Goal: Information Seeking & Learning: Find contact information

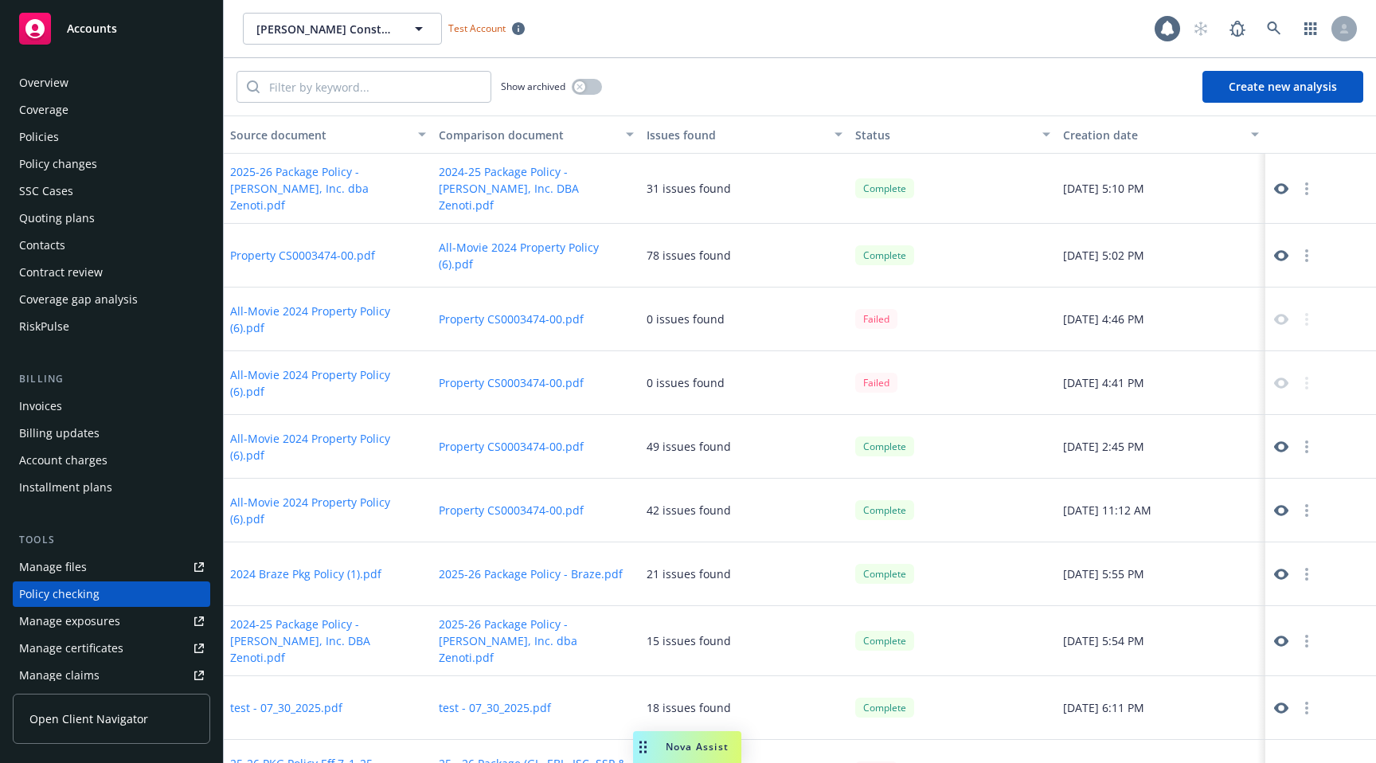
scroll to position [187, 0]
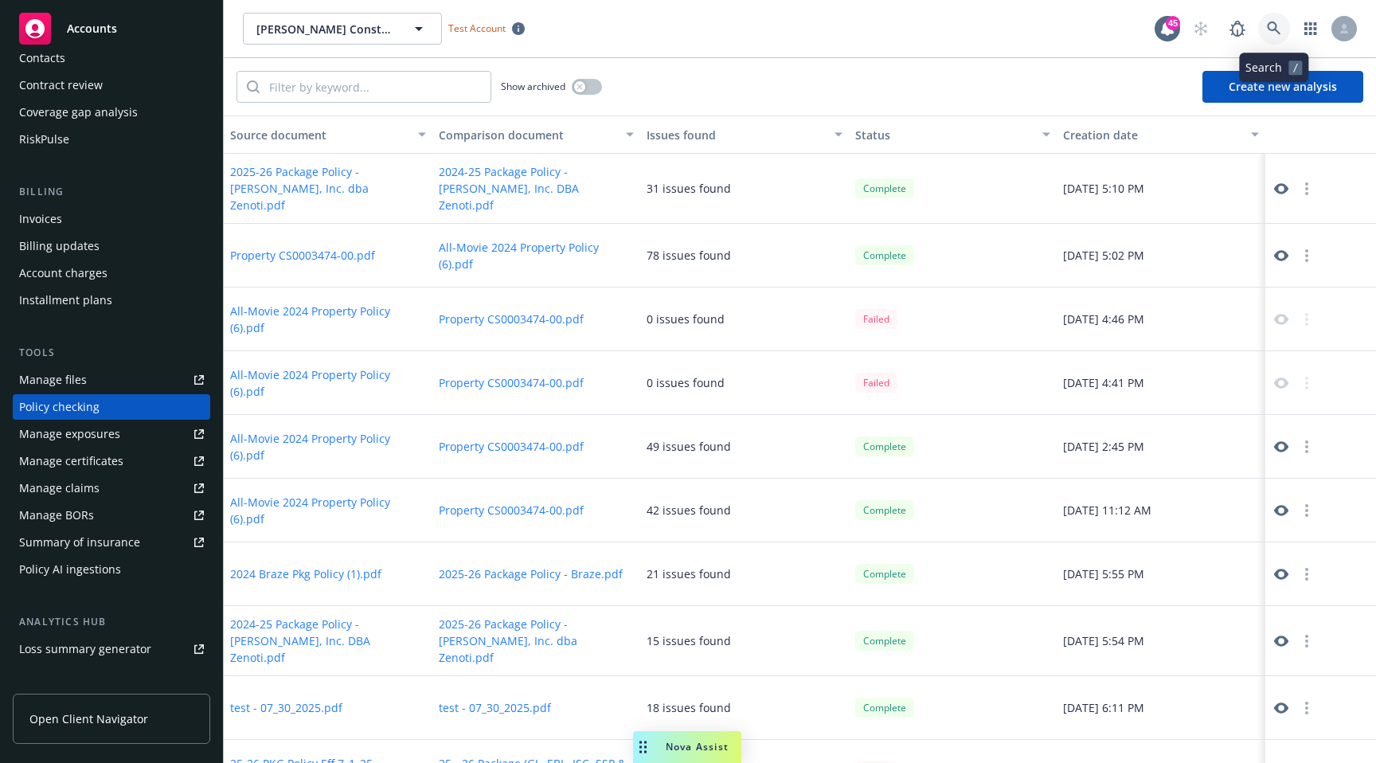
click at [1267, 25] on icon at bounding box center [1274, 28] width 14 height 14
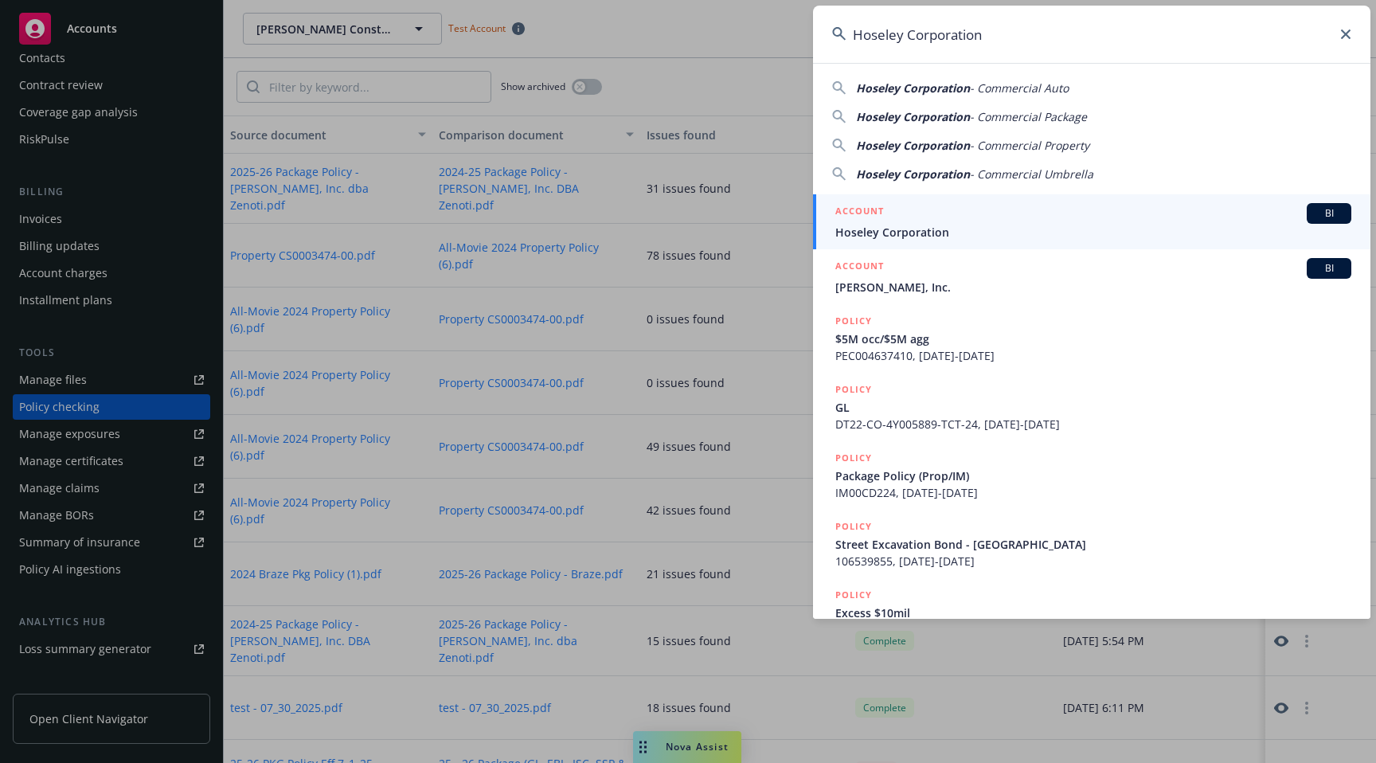
type input "Hoseley Corporation"
click at [1040, 225] on span "Hoseley Corporation" at bounding box center [1093, 232] width 516 height 17
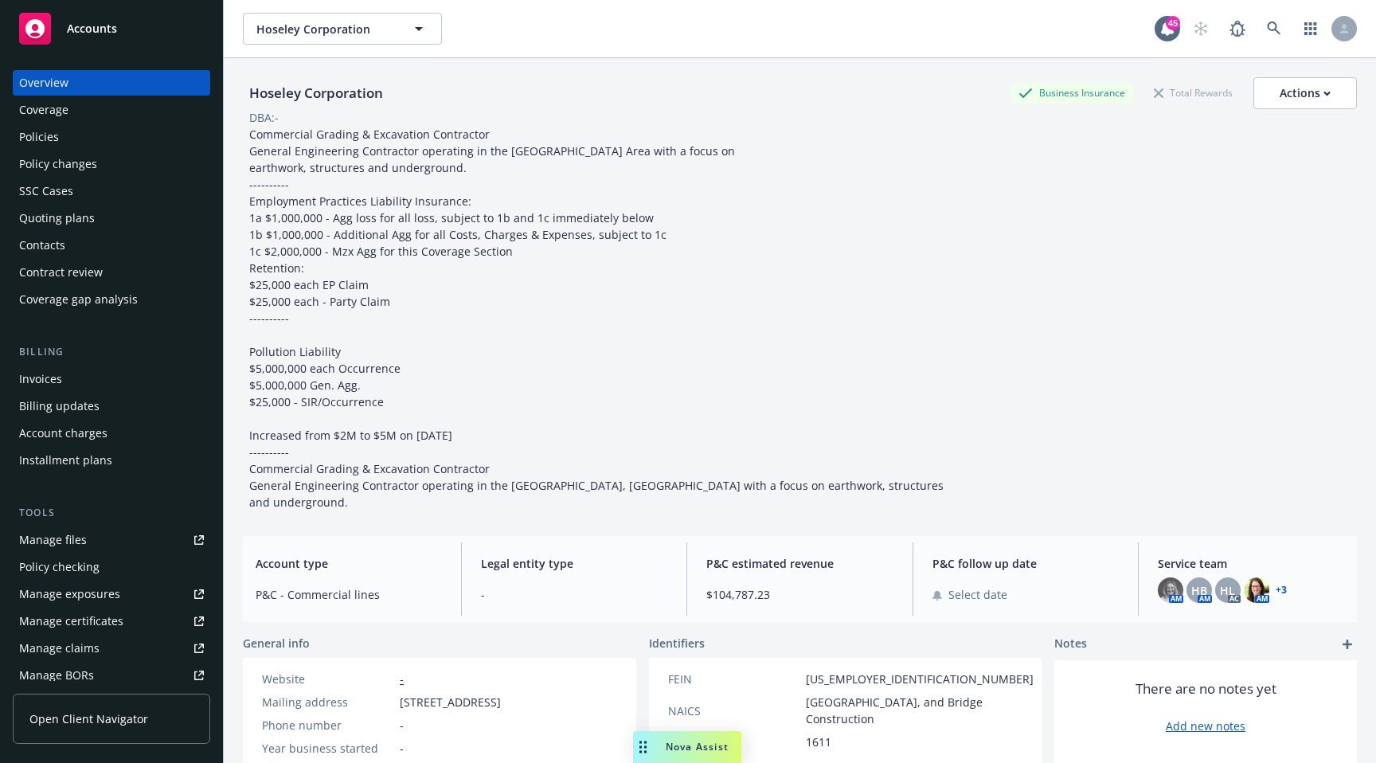
click at [1283, 585] on link "+ 3" at bounding box center [1280, 590] width 11 height 10
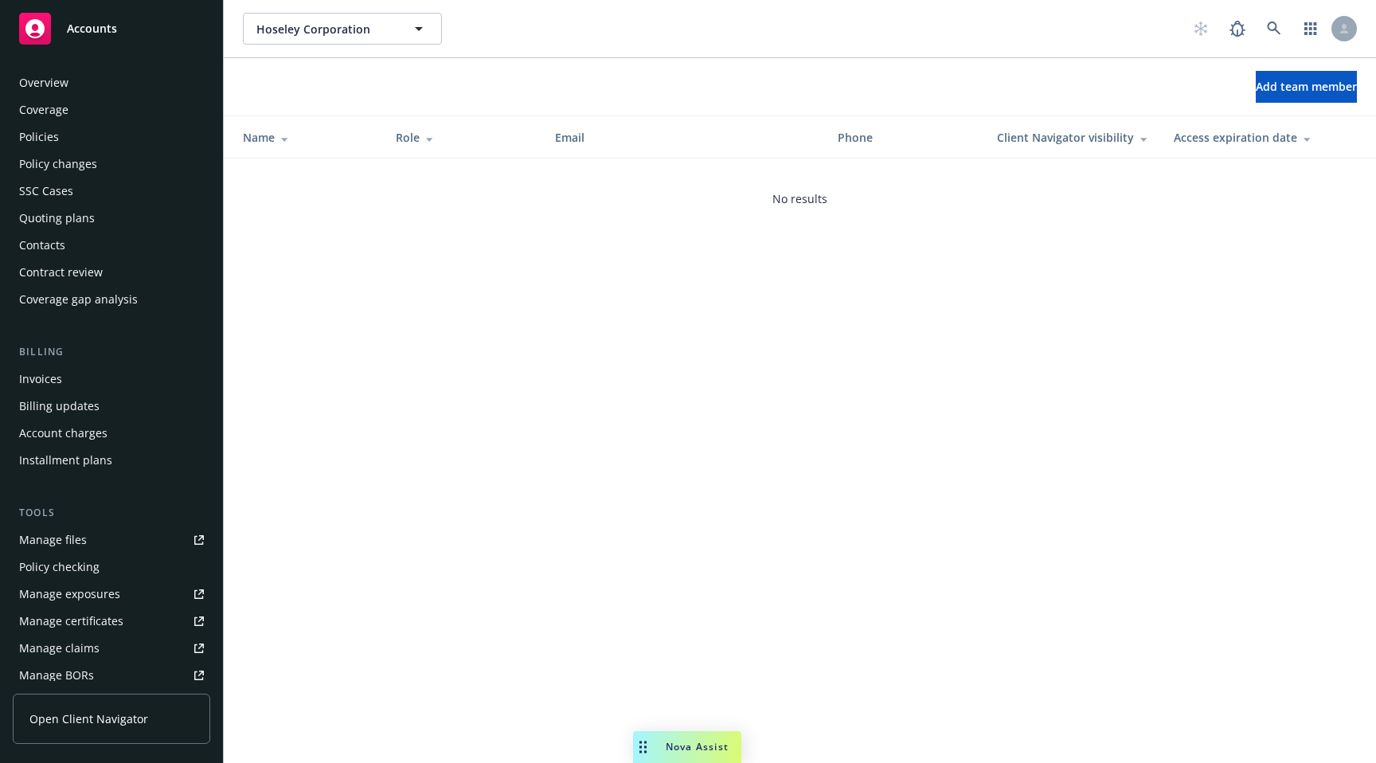
scroll to position [329, 0]
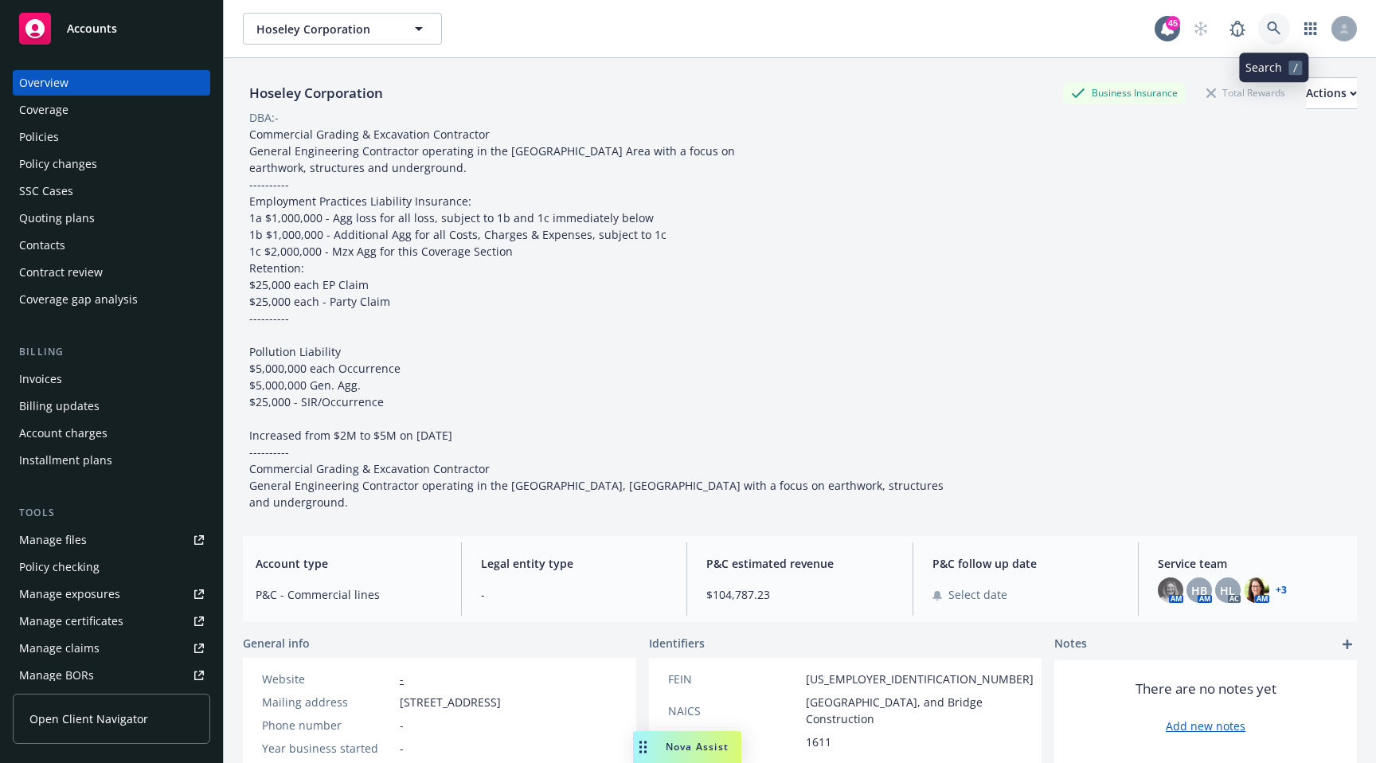
click at [1269, 26] on icon at bounding box center [1274, 28] width 14 height 14
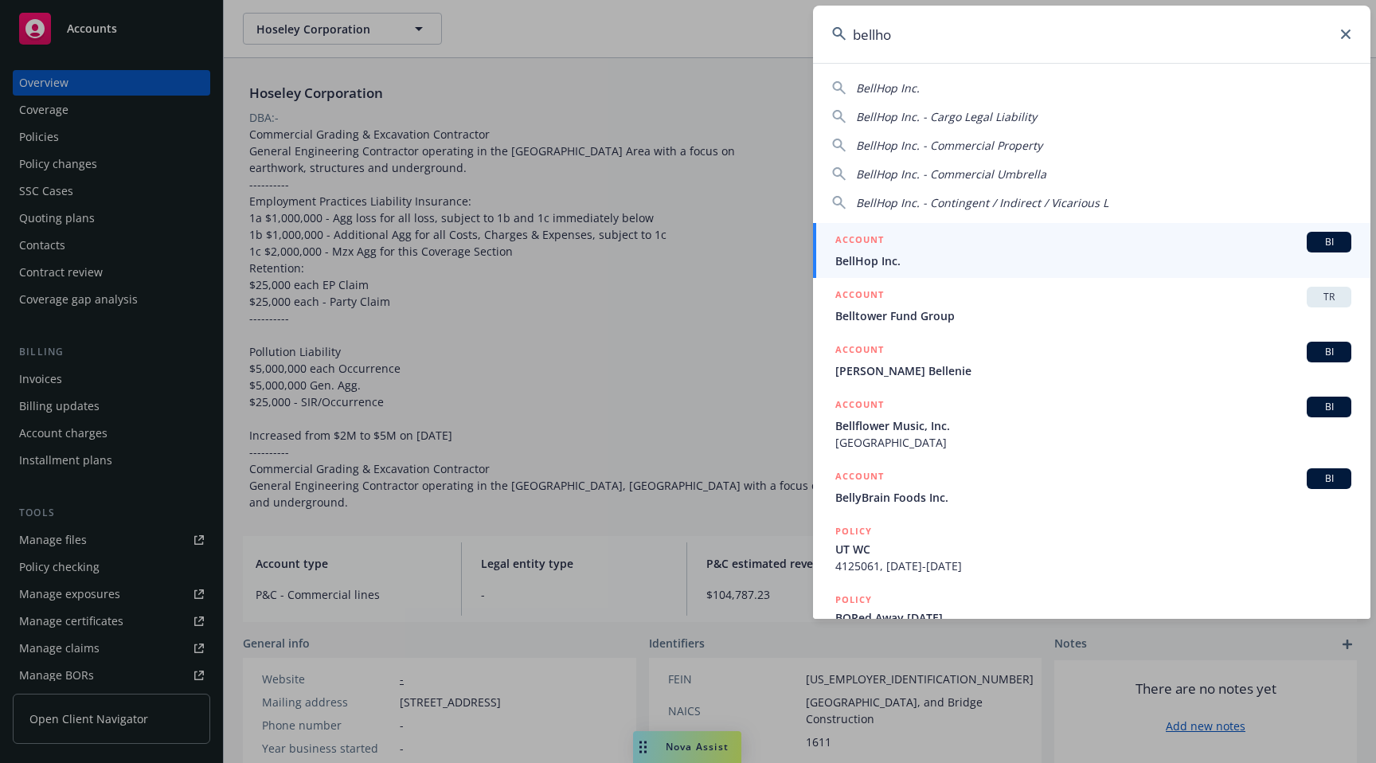
type input "bellho"
click at [1044, 231] on link "ACCOUNT BI BellHop Inc." at bounding box center [1091, 250] width 557 height 55
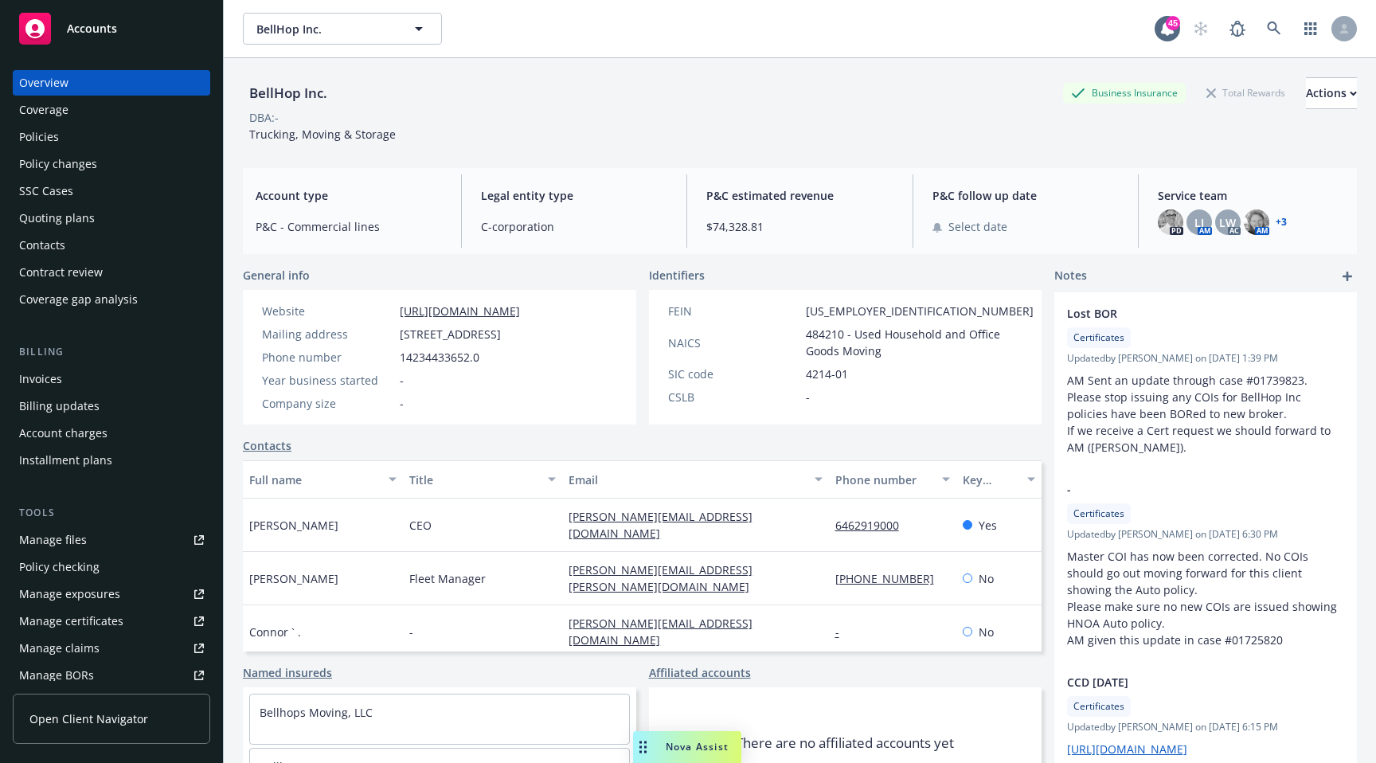
click at [1279, 220] on link "+ 3" at bounding box center [1280, 222] width 11 height 10
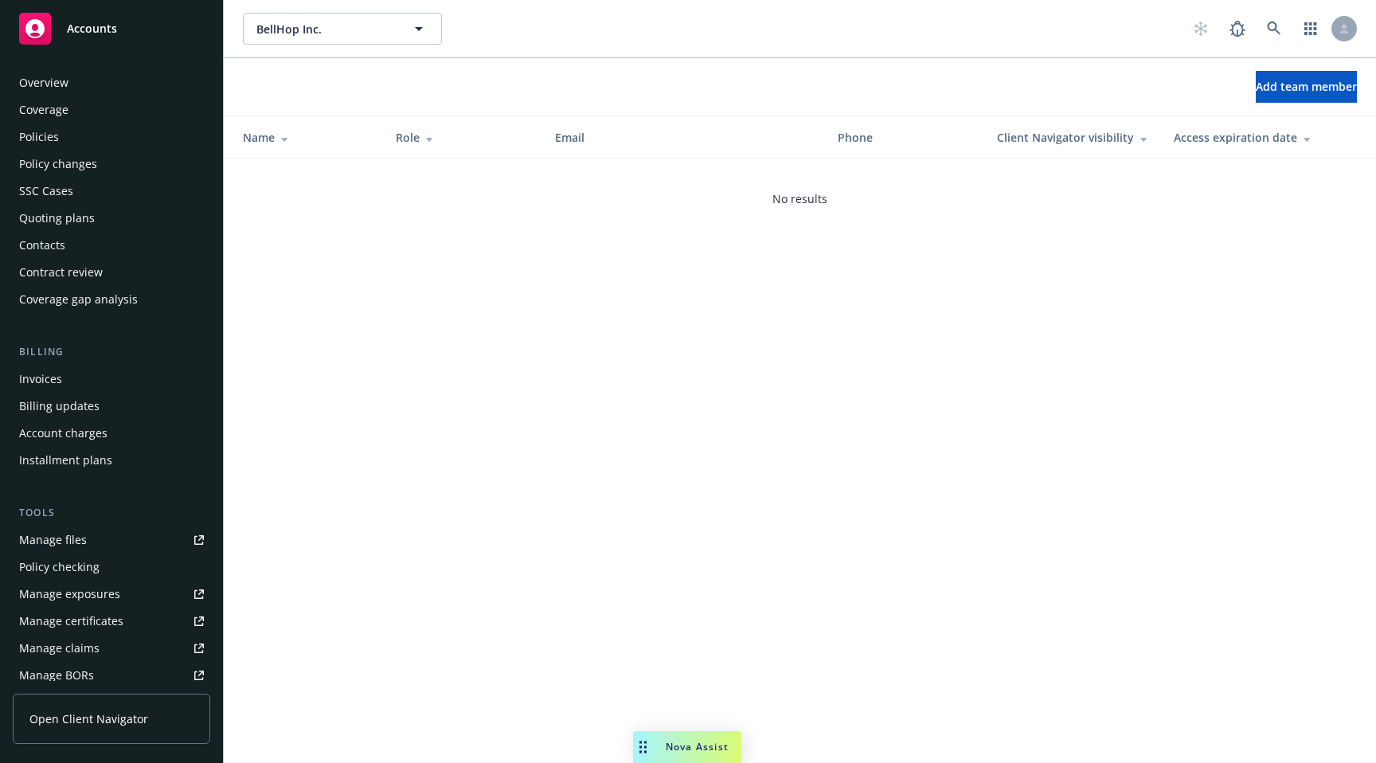
scroll to position [329, 0]
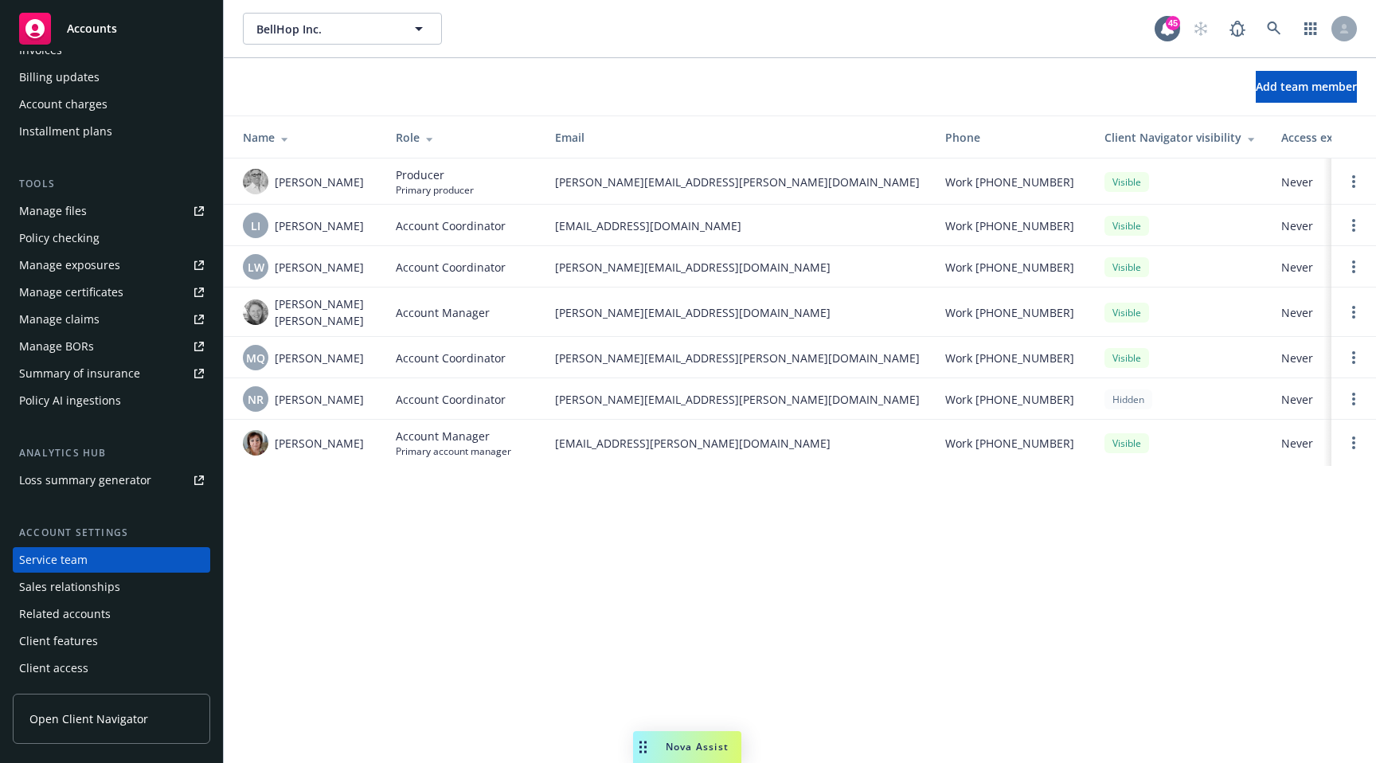
click at [275, 185] on span "Erik Stenson" at bounding box center [319, 182] width 89 height 17
click at [275, 185] on span "[PERSON_NAME]" at bounding box center [319, 182] width 89 height 17
copy span "[PERSON_NAME]"
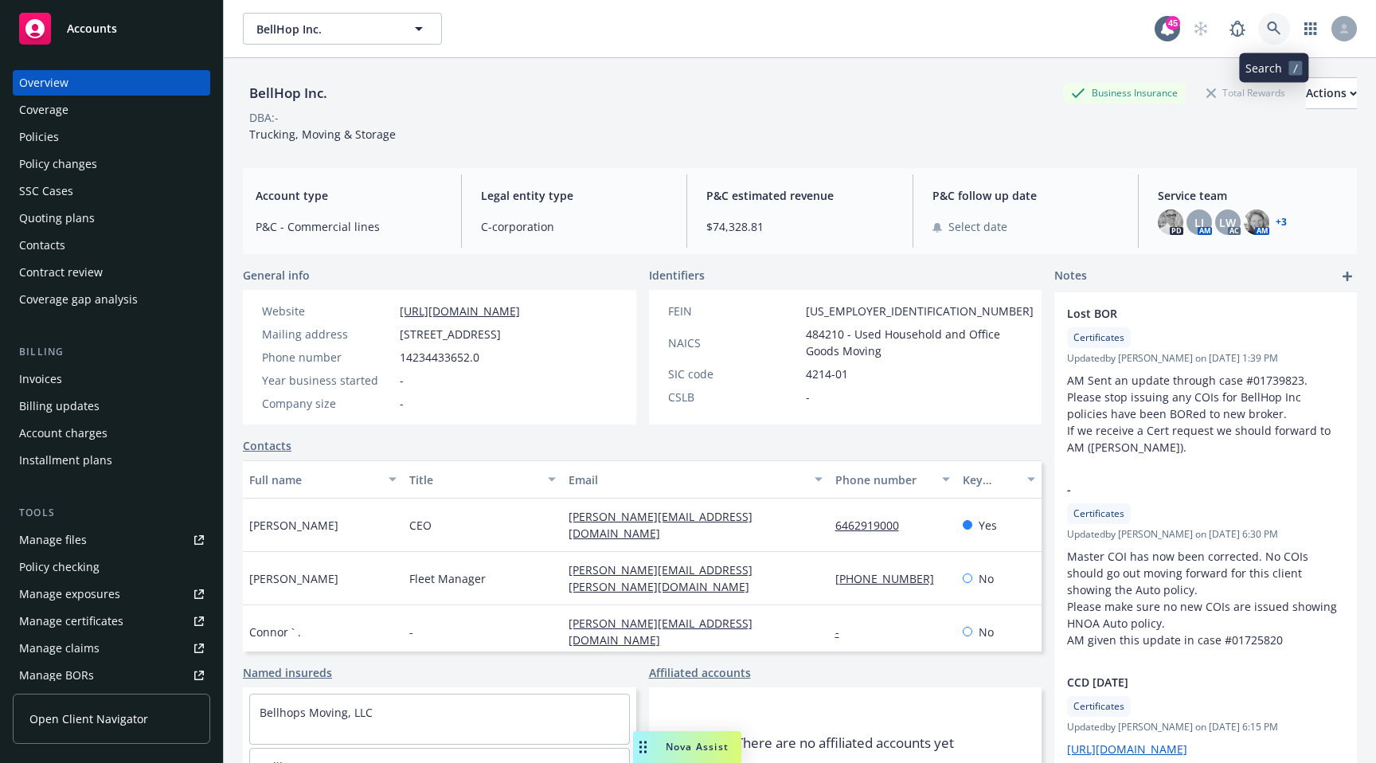
click at [1272, 20] on link at bounding box center [1274, 29] width 32 height 32
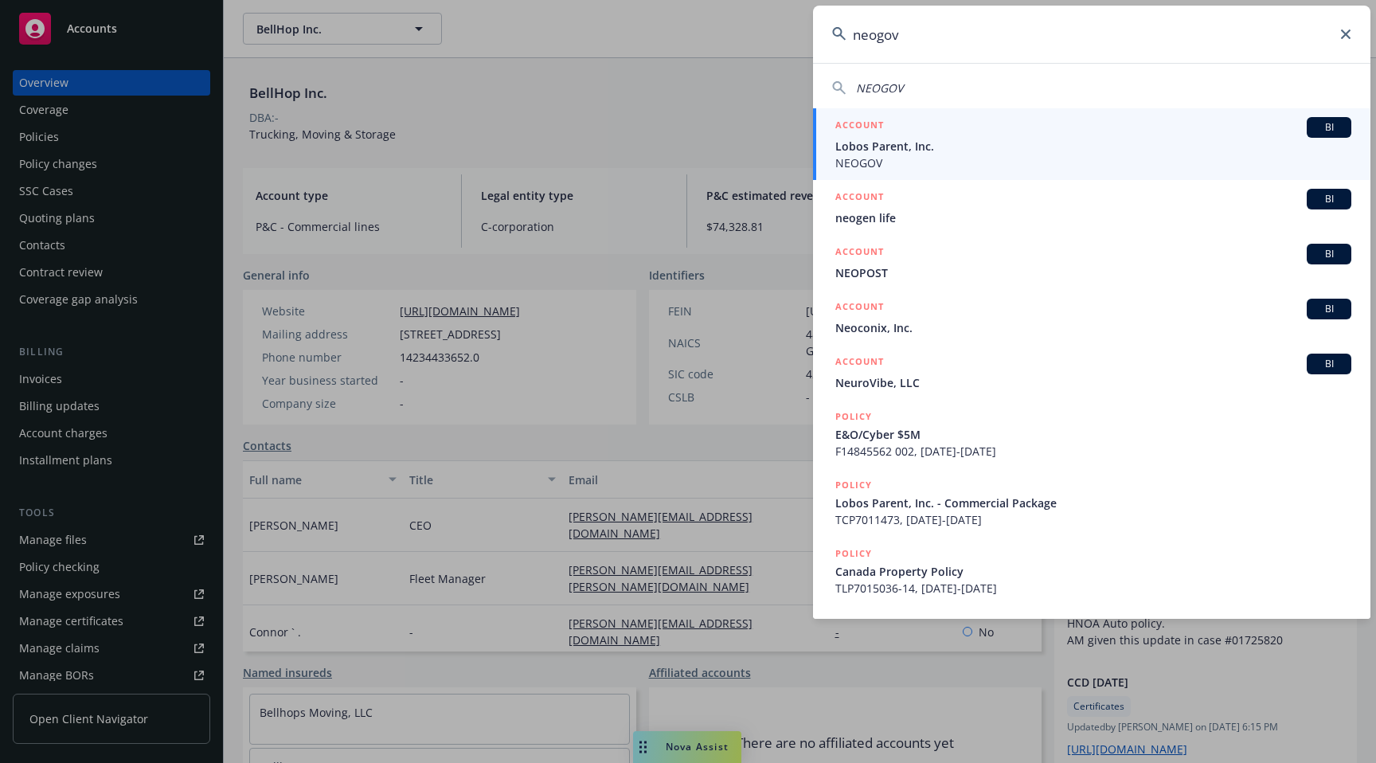
type input "neogov"
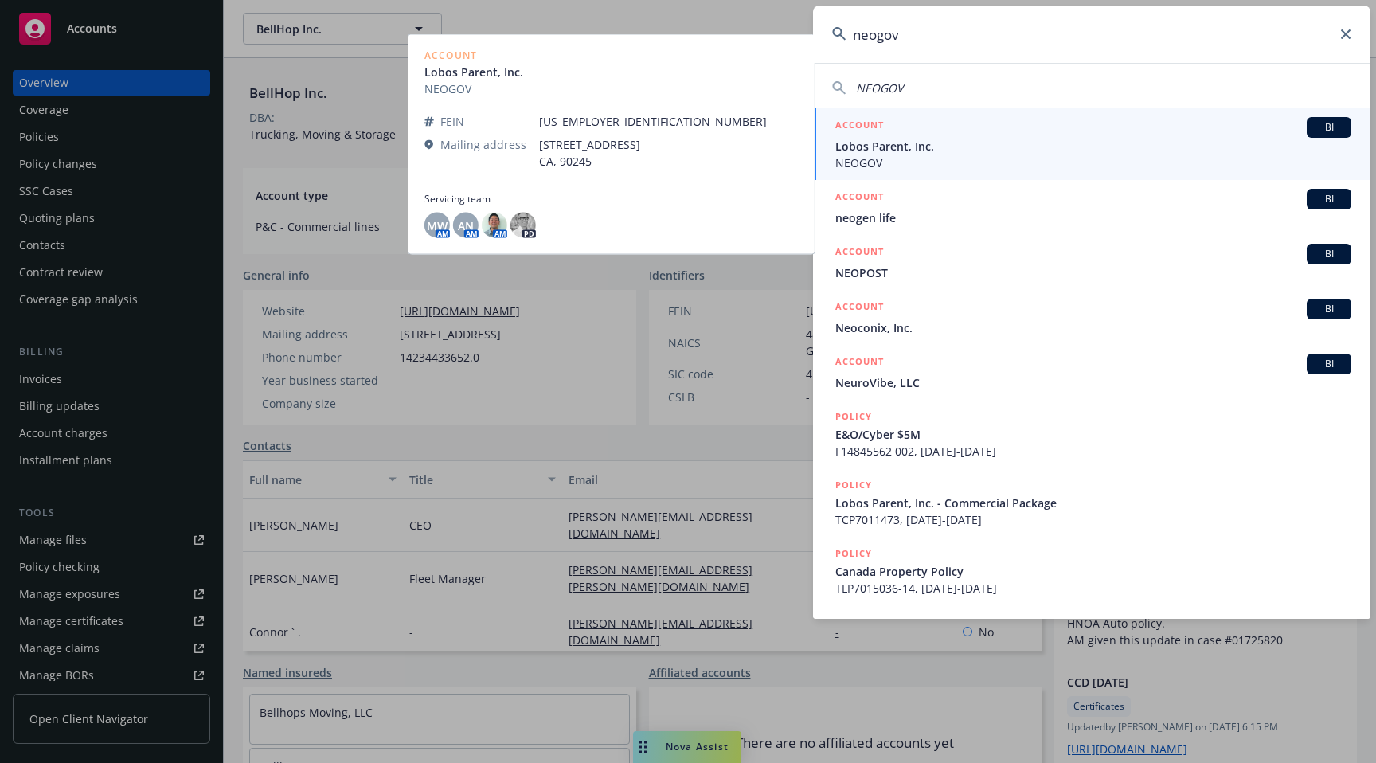
click at [984, 132] on div "ACCOUNT BI" at bounding box center [1093, 127] width 516 height 21
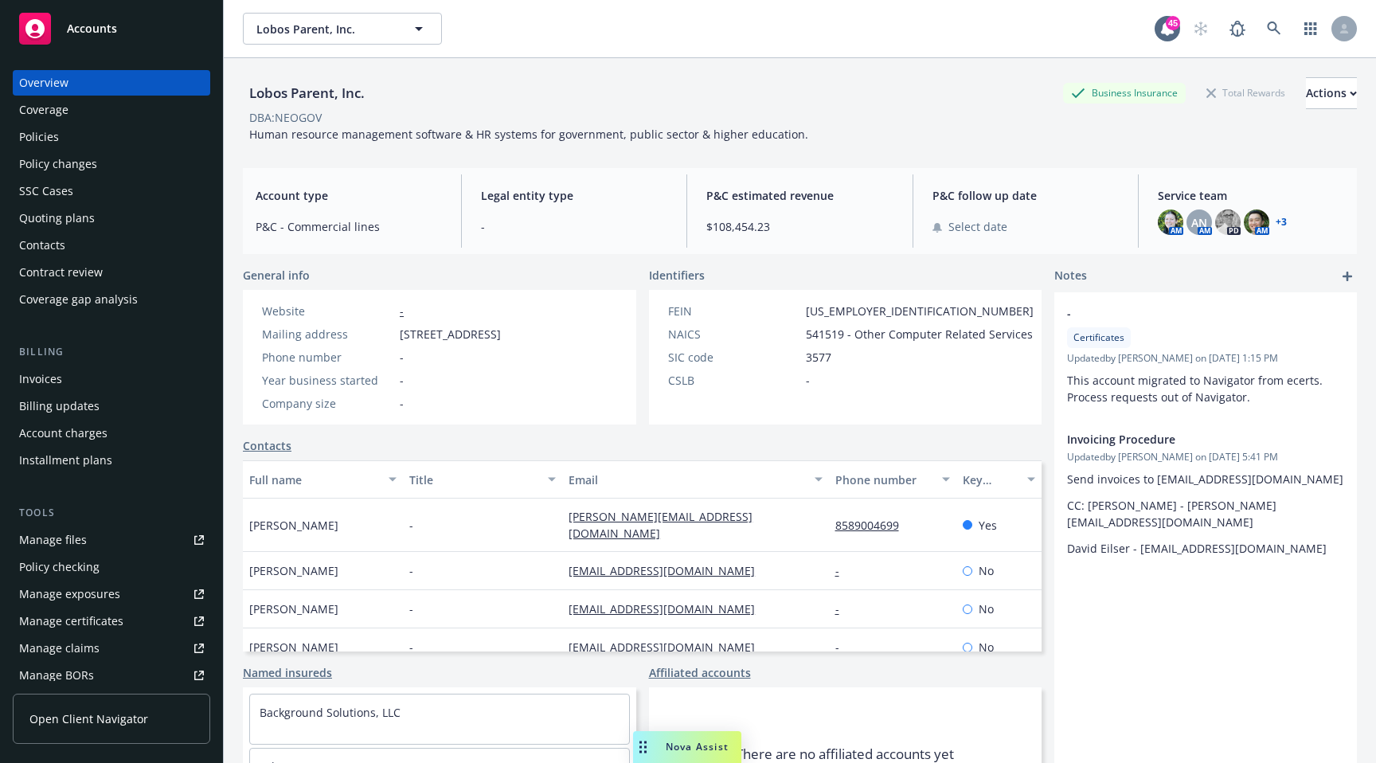
click at [1287, 214] on div "AM AN AM PD AM + 3" at bounding box center [1251, 221] width 186 height 25
click at [1282, 225] on link "+ 3" at bounding box center [1280, 222] width 11 height 10
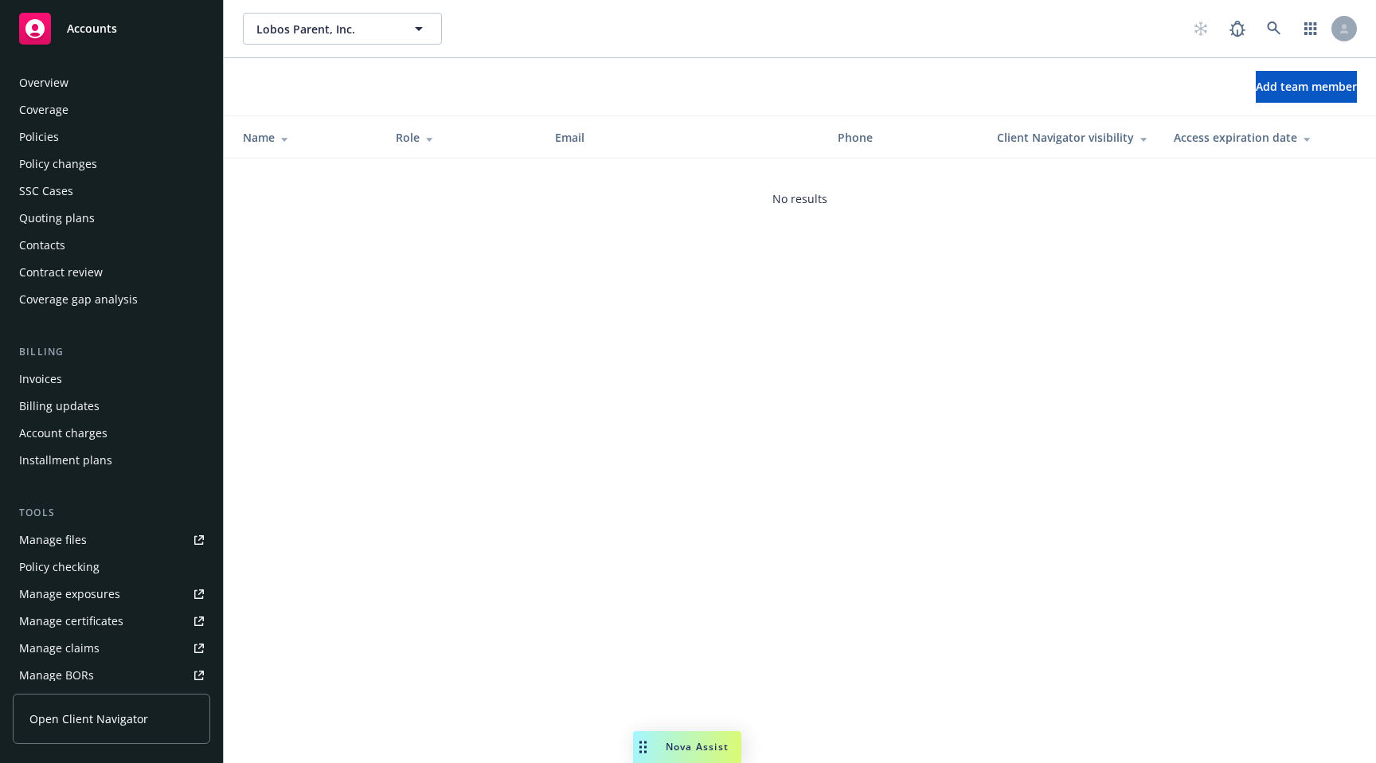
scroll to position [329, 0]
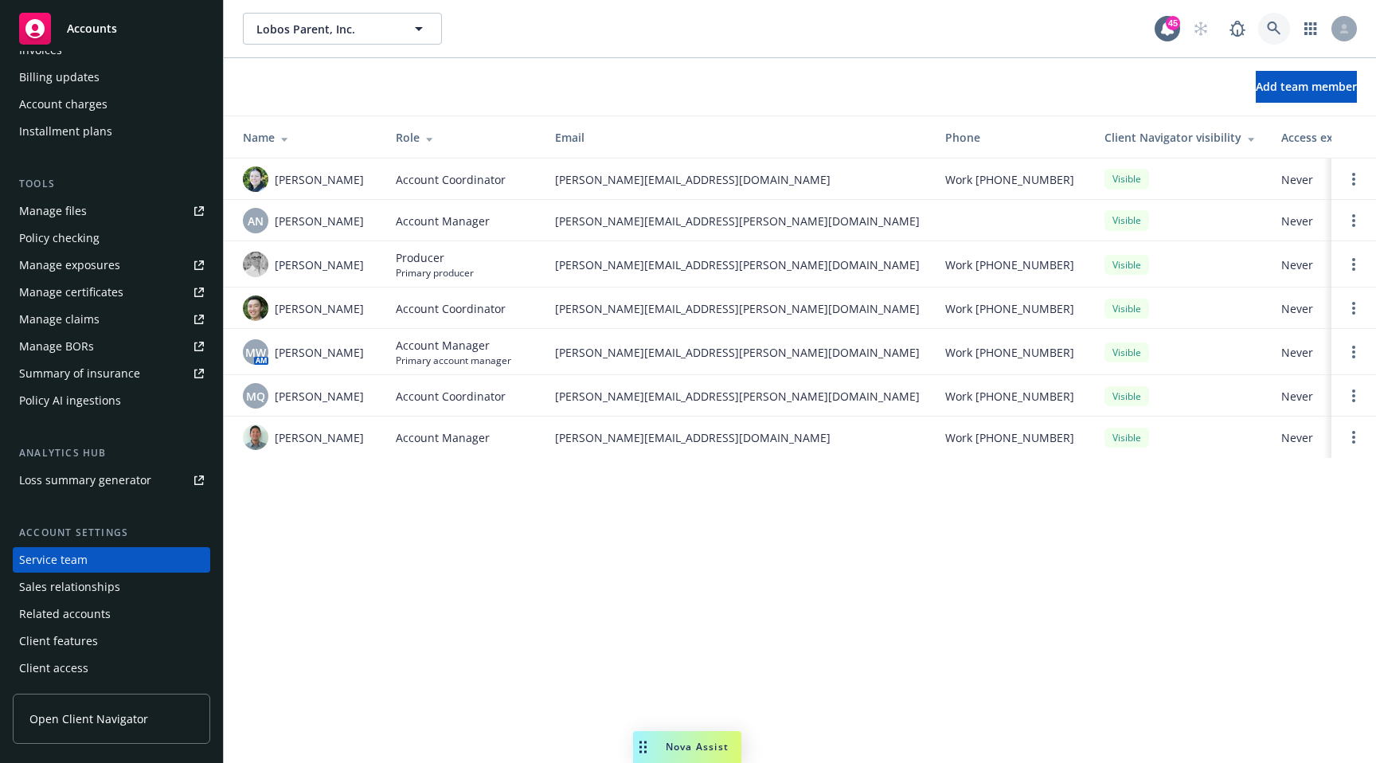
click at [1280, 27] on icon at bounding box center [1274, 28] width 14 height 14
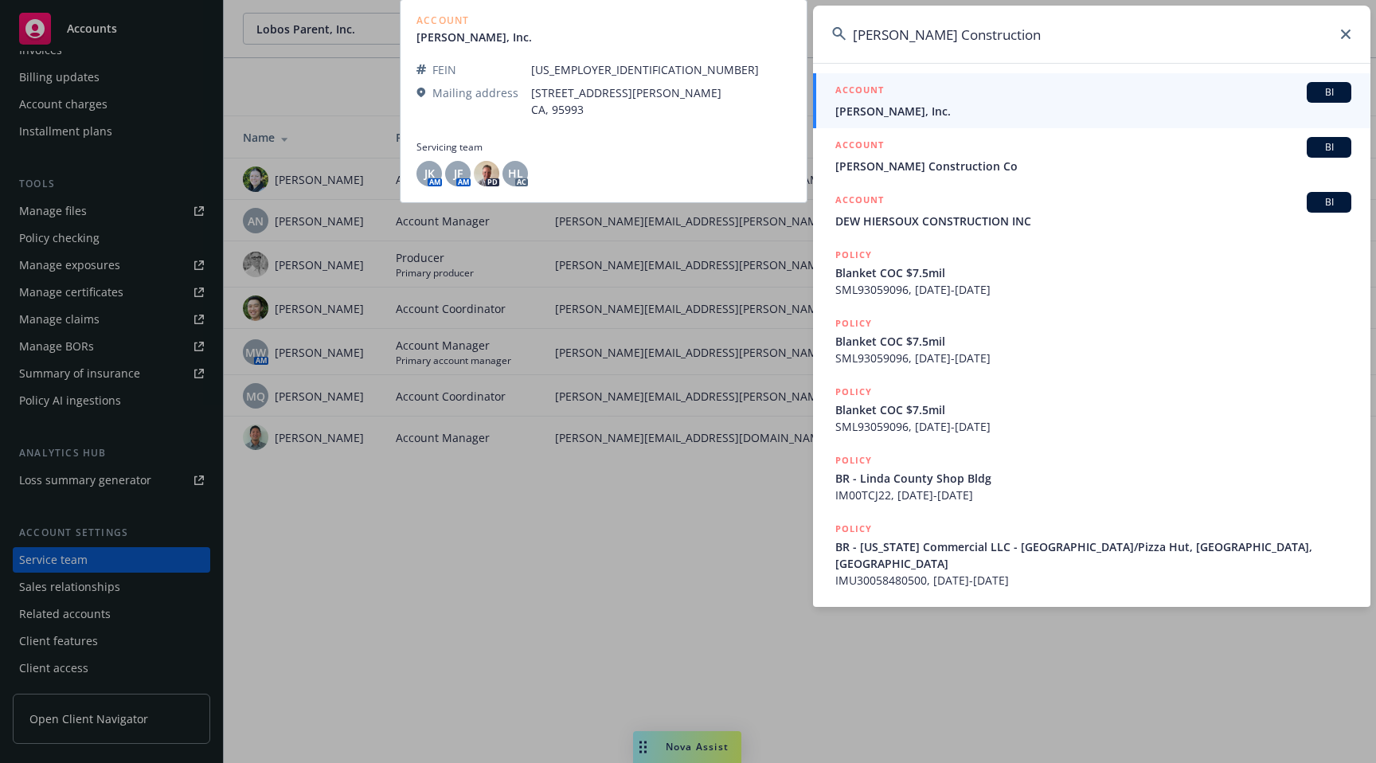
type input "Hilbers Construction"
click at [987, 85] on div "ACCOUNT BI" at bounding box center [1093, 92] width 516 height 21
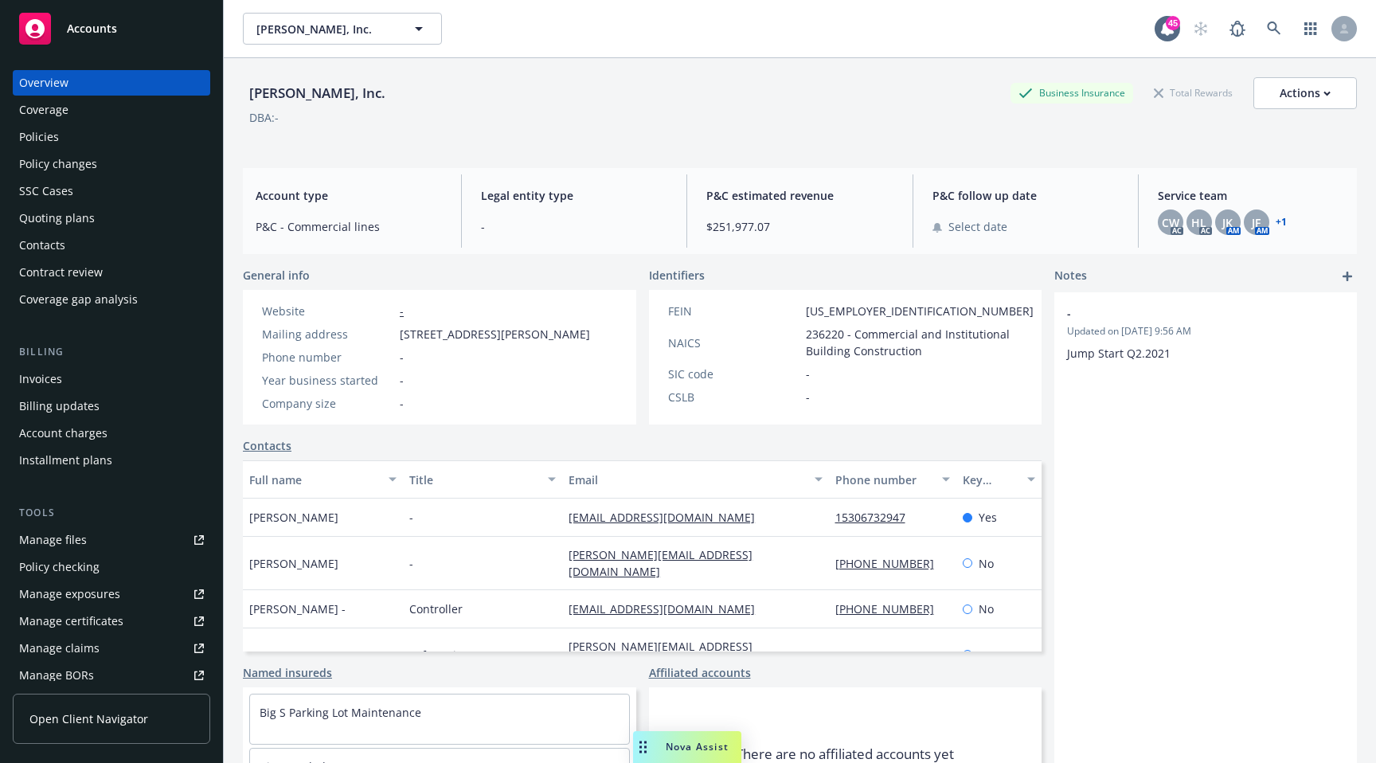
click at [1283, 226] on link "+ 1" at bounding box center [1280, 222] width 11 height 10
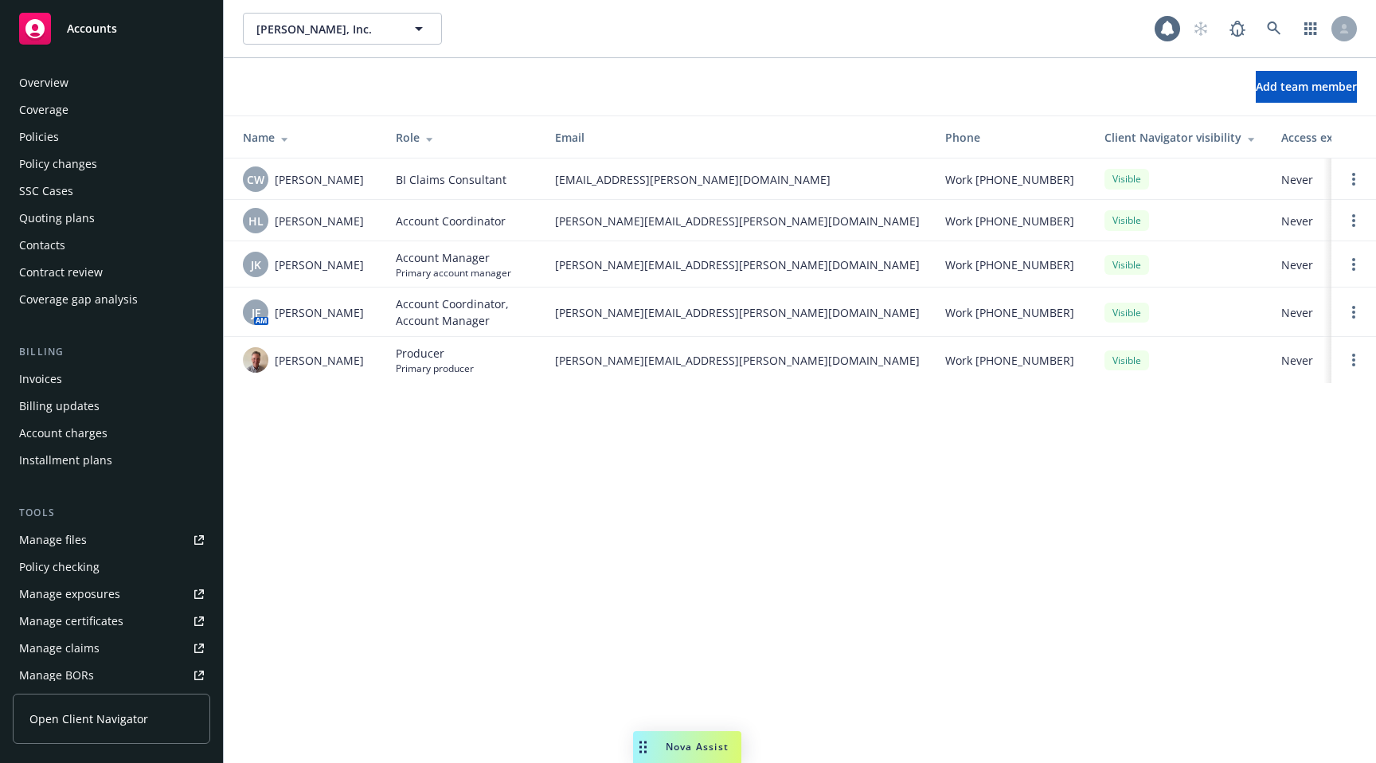
scroll to position [329, 0]
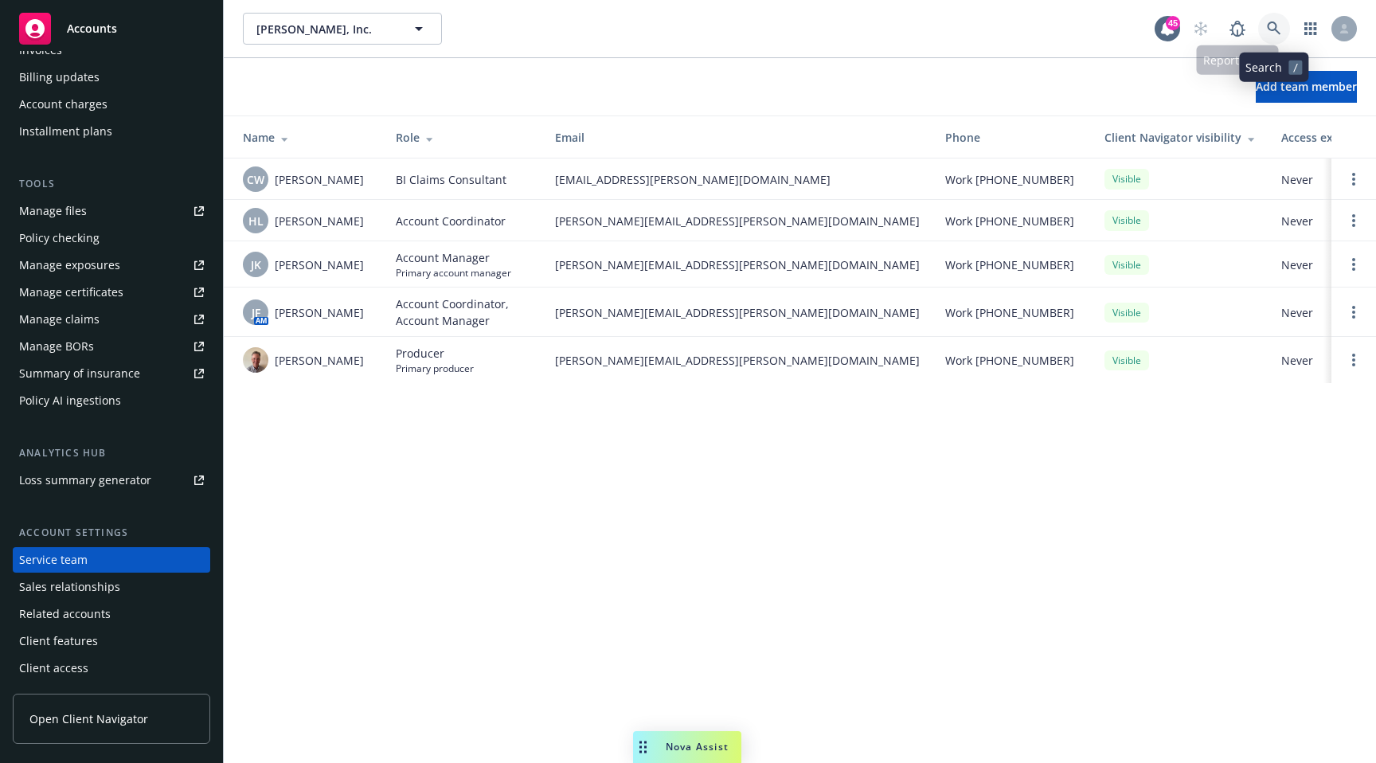
click at [1271, 25] on icon at bounding box center [1274, 28] width 14 height 14
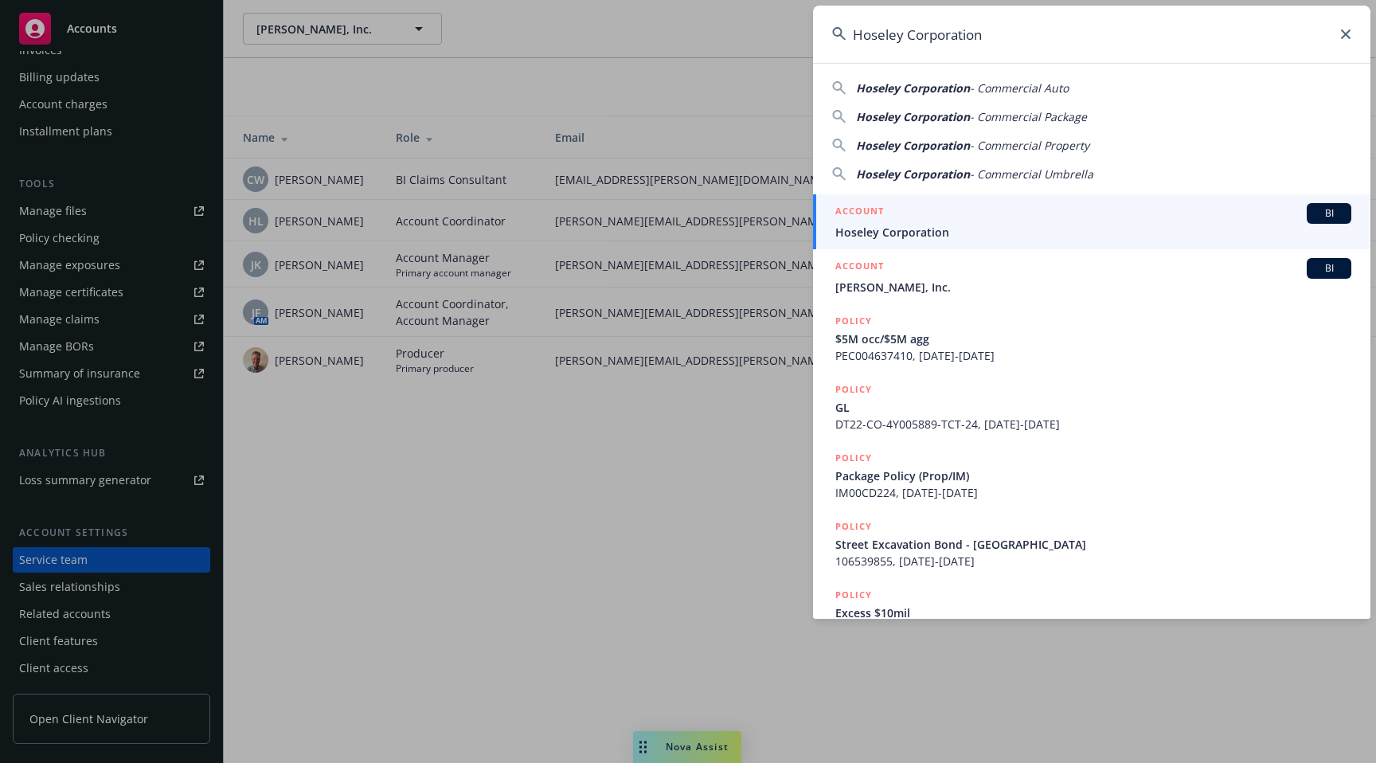
type input "Hoseley Corporation"
click at [1036, 208] on div "ACCOUNT BI" at bounding box center [1093, 213] width 516 height 21
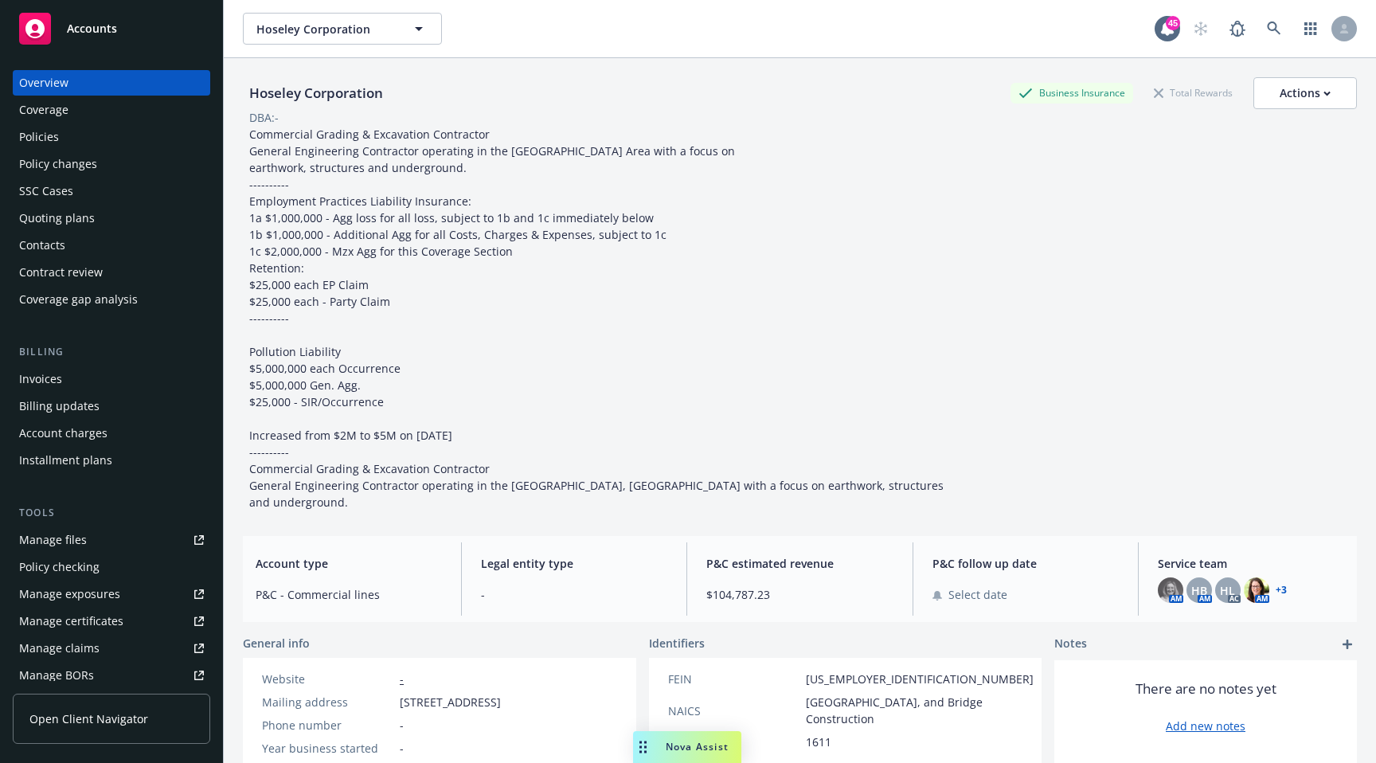
click at [1275, 585] on link "+ 3" at bounding box center [1280, 590] width 11 height 10
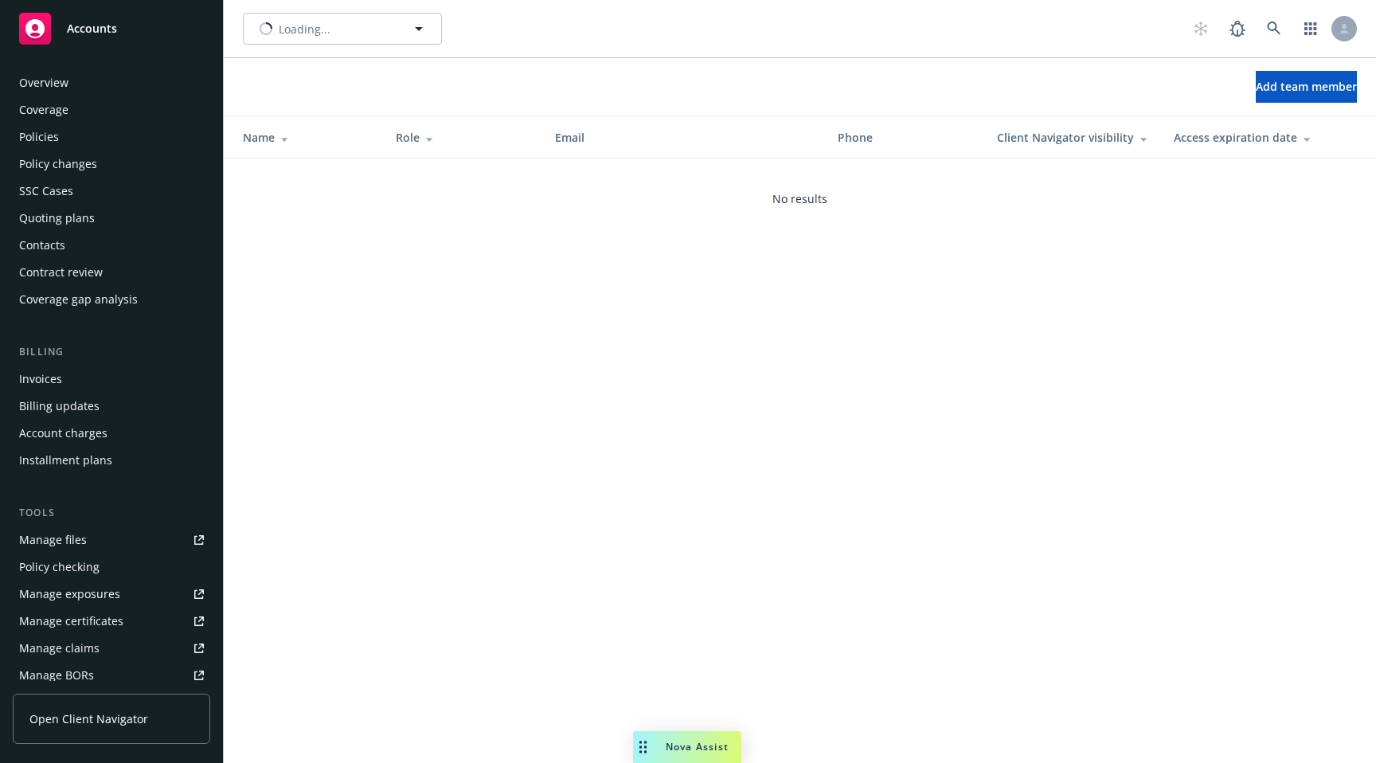
scroll to position [329, 0]
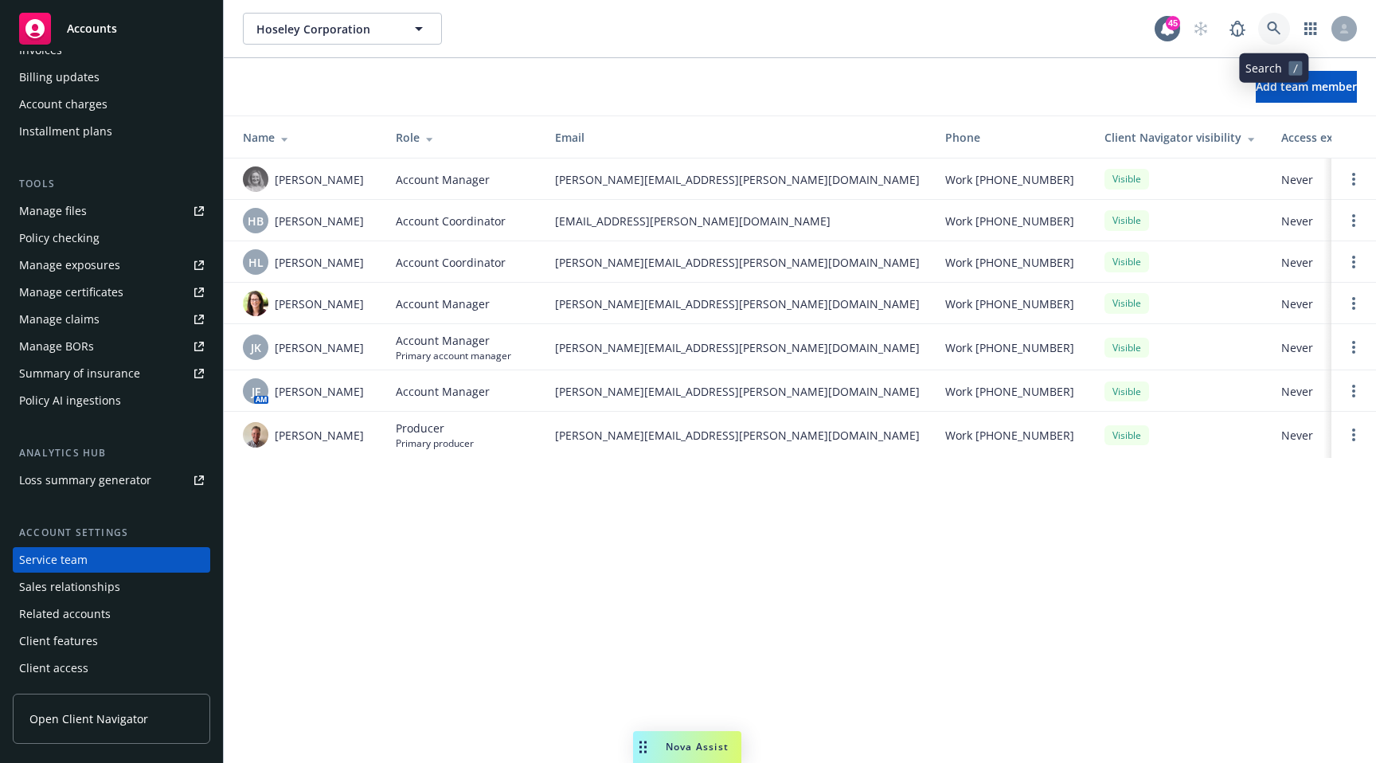
click at [1263, 33] on link at bounding box center [1274, 29] width 32 height 32
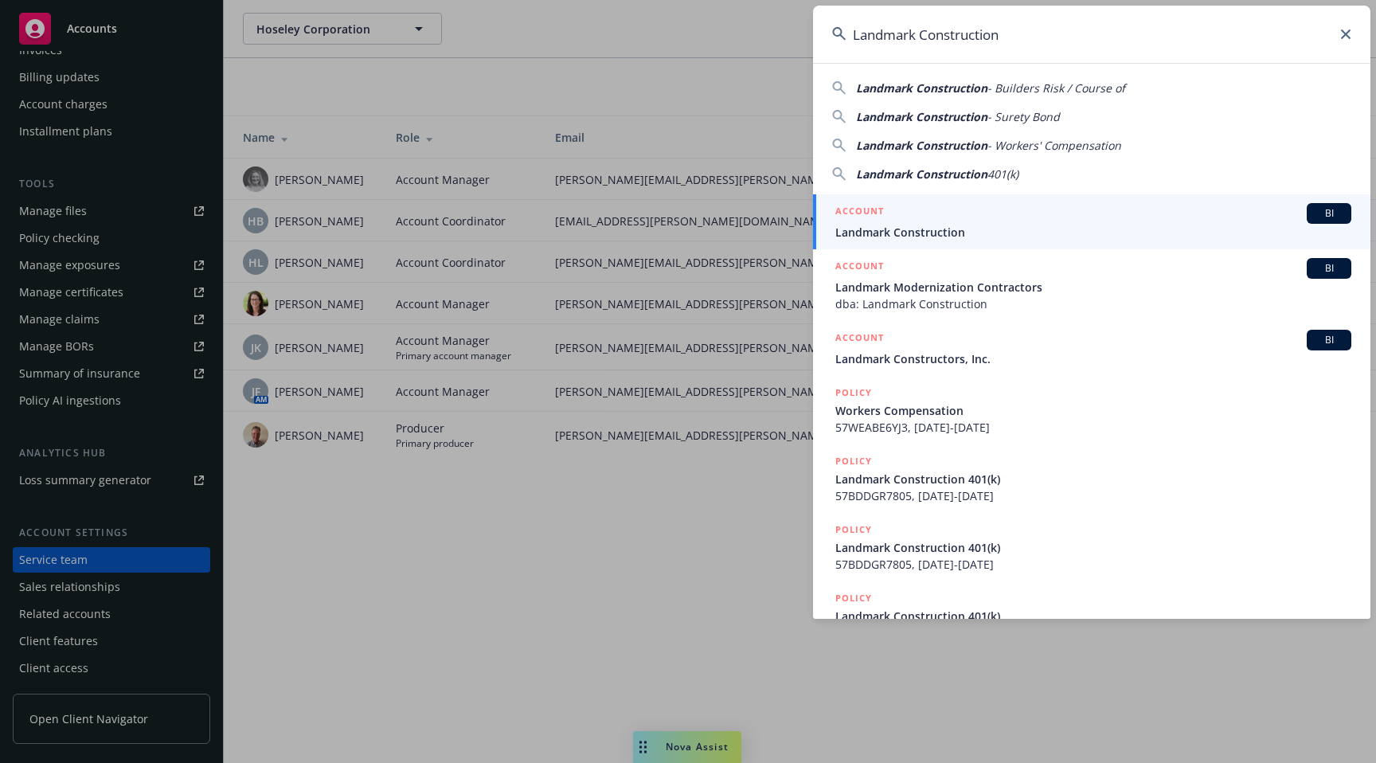
type input "Landmark Construction"
click at [1012, 226] on span "Landmark Construction" at bounding box center [1093, 232] width 516 height 17
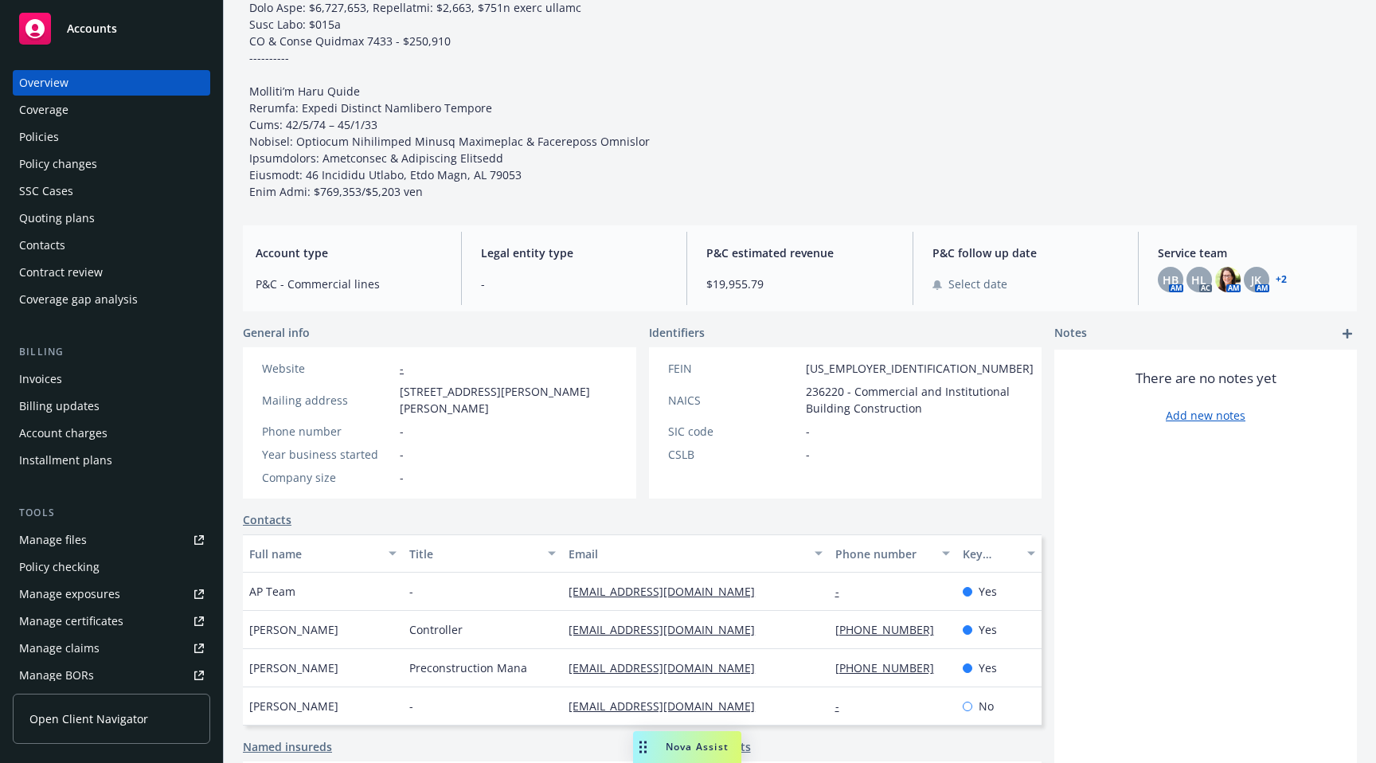
scroll to position [412, 0]
click at [1282, 278] on link "+ 2" at bounding box center [1280, 279] width 11 height 10
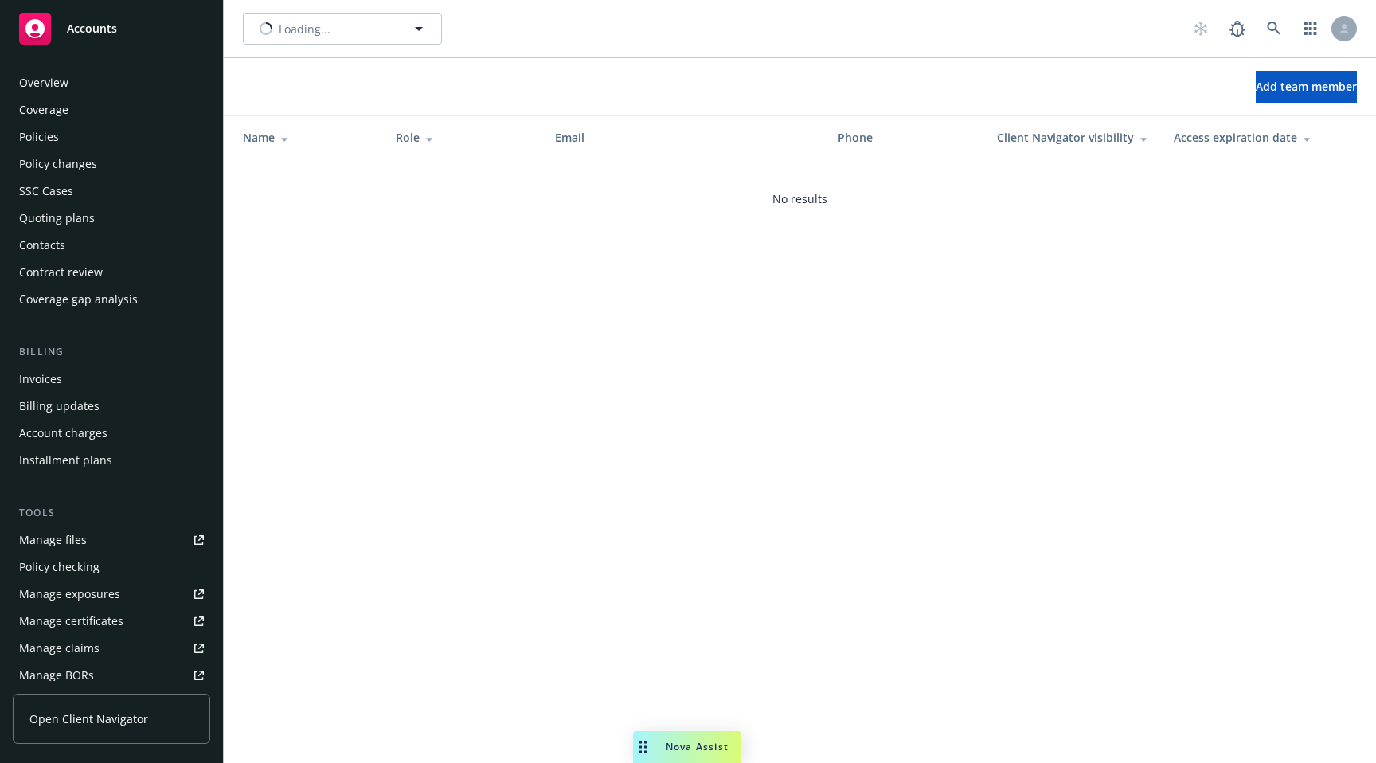
scroll to position [329, 0]
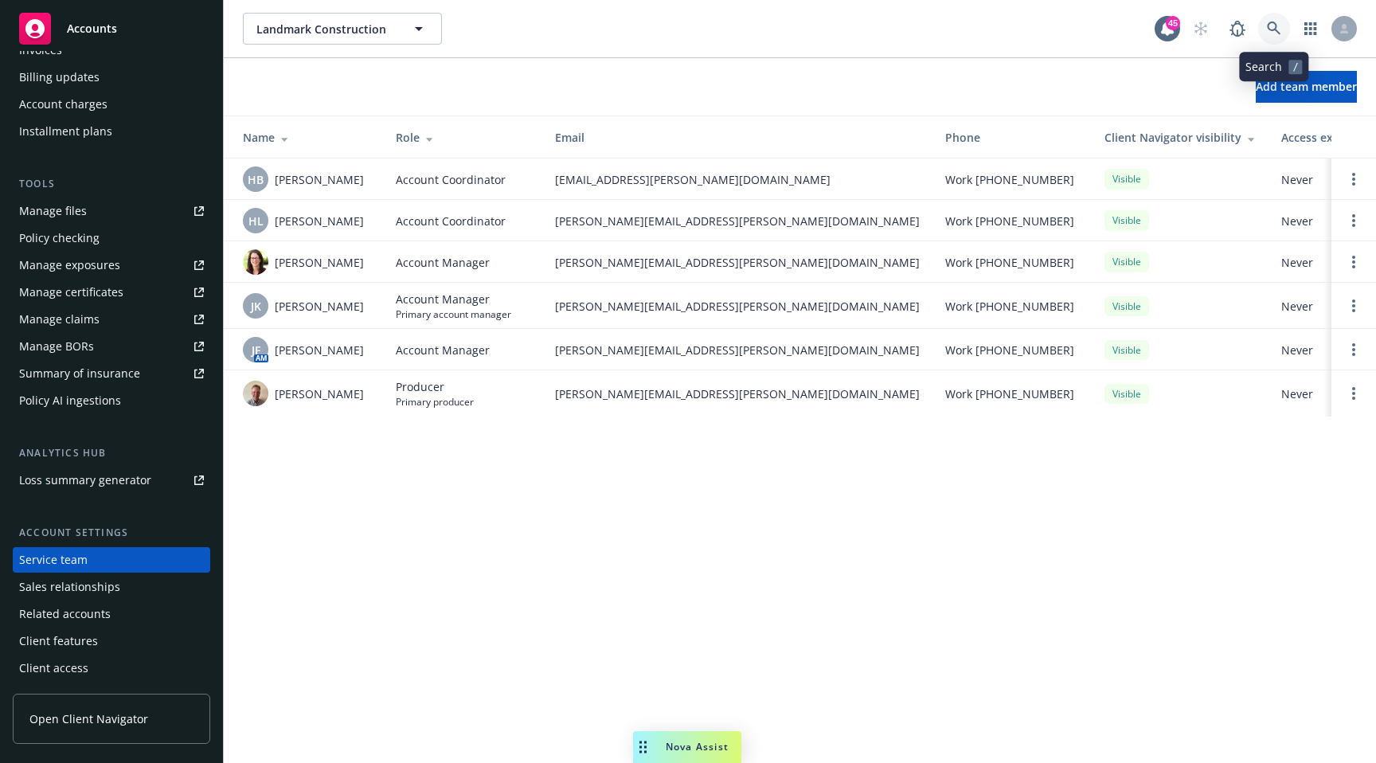
click at [1265, 29] on link at bounding box center [1274, 29] width 32 height 32
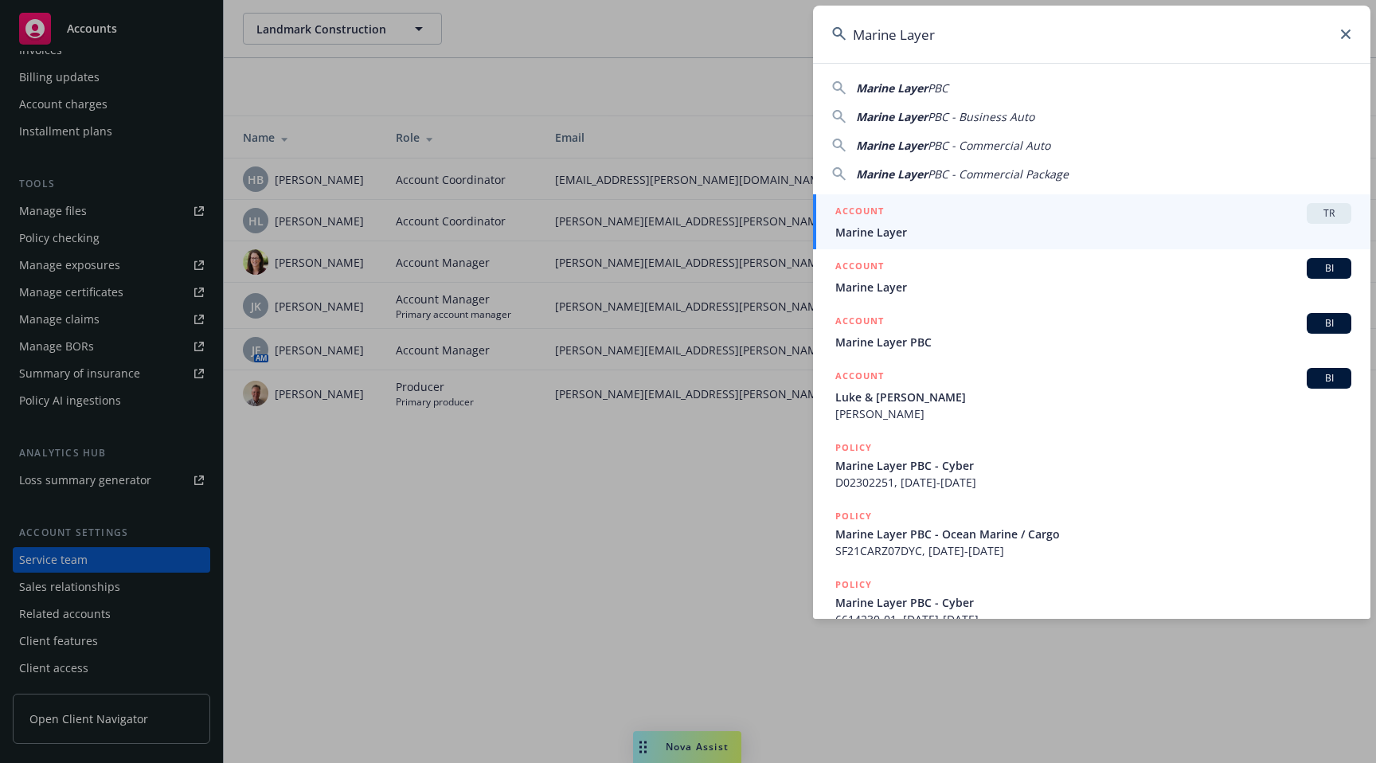
type input "Marine Layer"
click at [1030, 232] on span "Marine Layer" at bounding box center [1093, 232] width 516 height 17
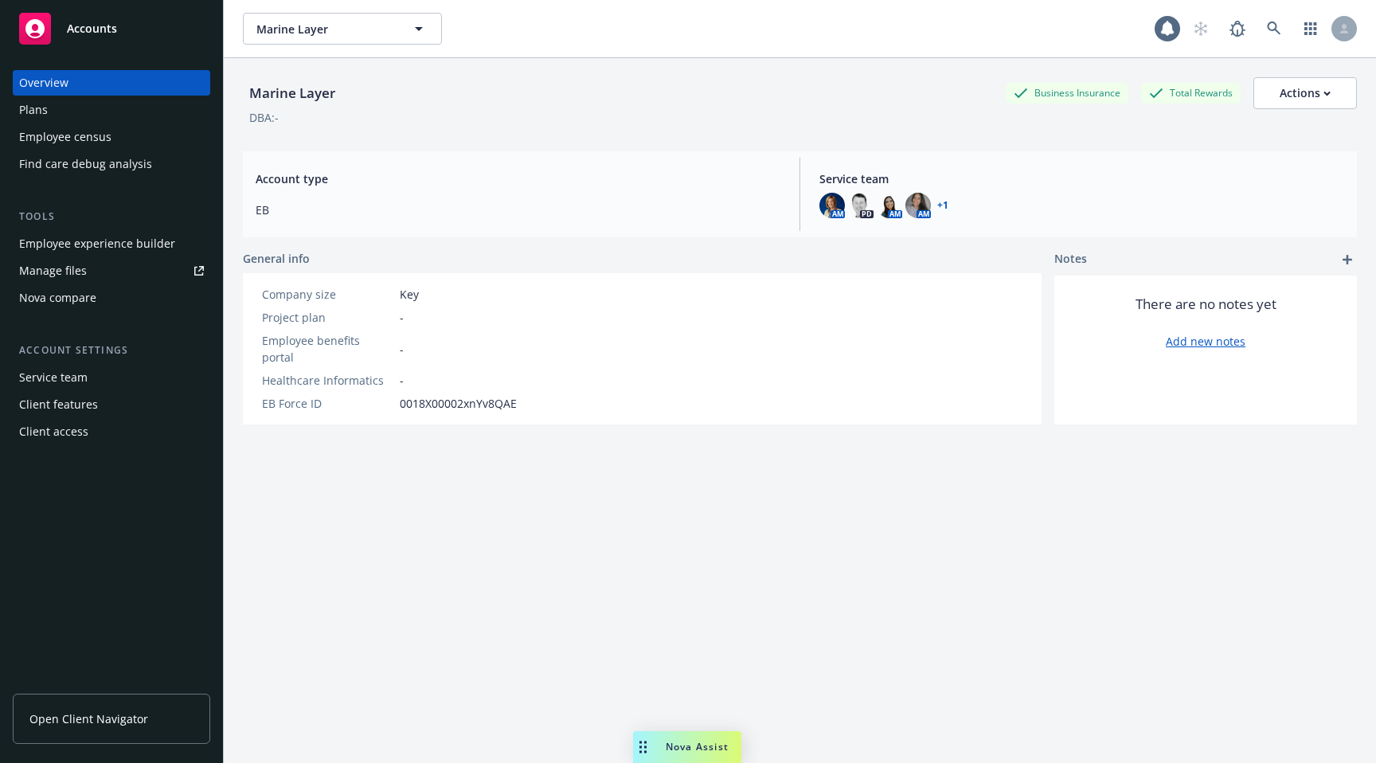
click at [949, 207] on div "AM PD AM AM + 1" at bounding box center [1081, 205] width 525 height 25
click at [943, 206] on link "+ 1" at bounding box center [942, 206] width 11 height 10
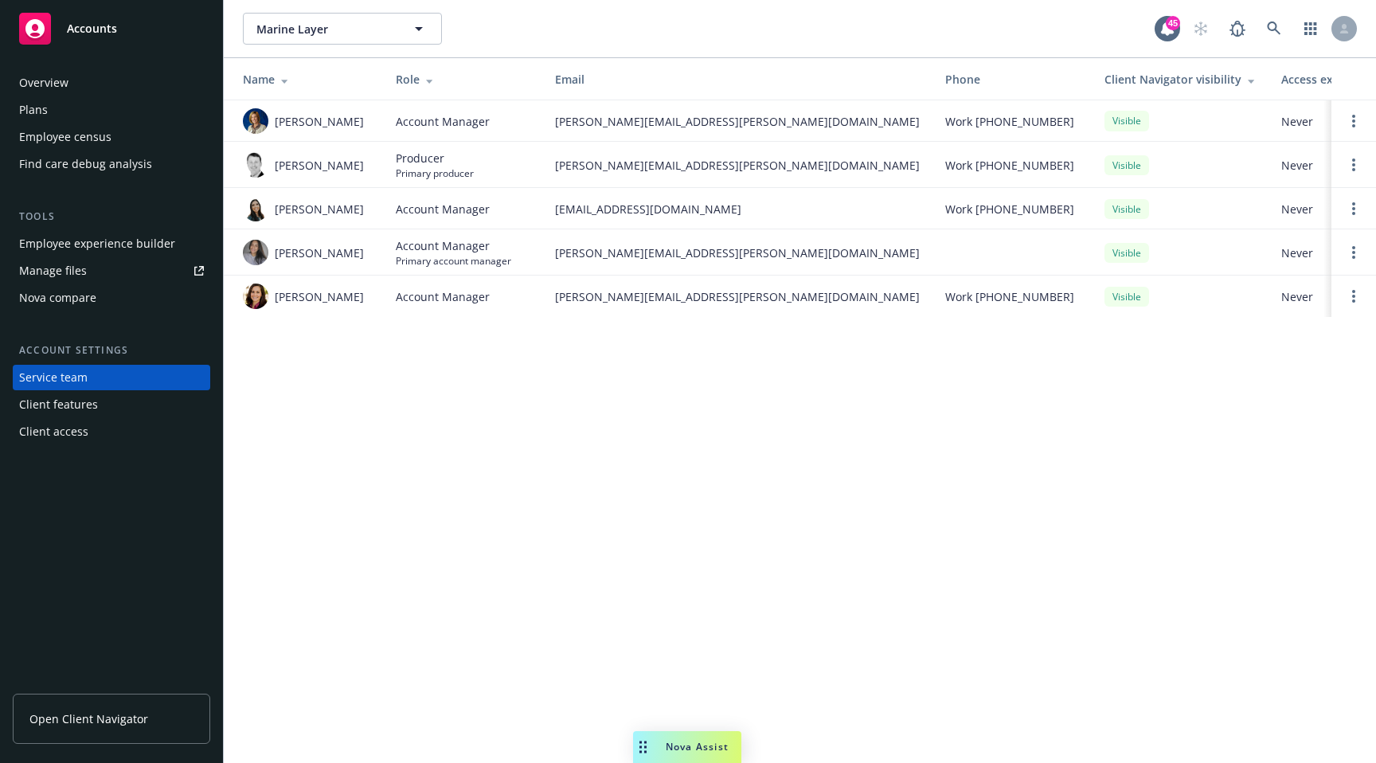
click at [346, 160] on span "Casey Rhodes" at bounding box center [319, 165] width 89 height 17
copy span "Casey Rhodes"
click at [1263, 21] on link at bounding box center [1274, 29] width 32 height 32
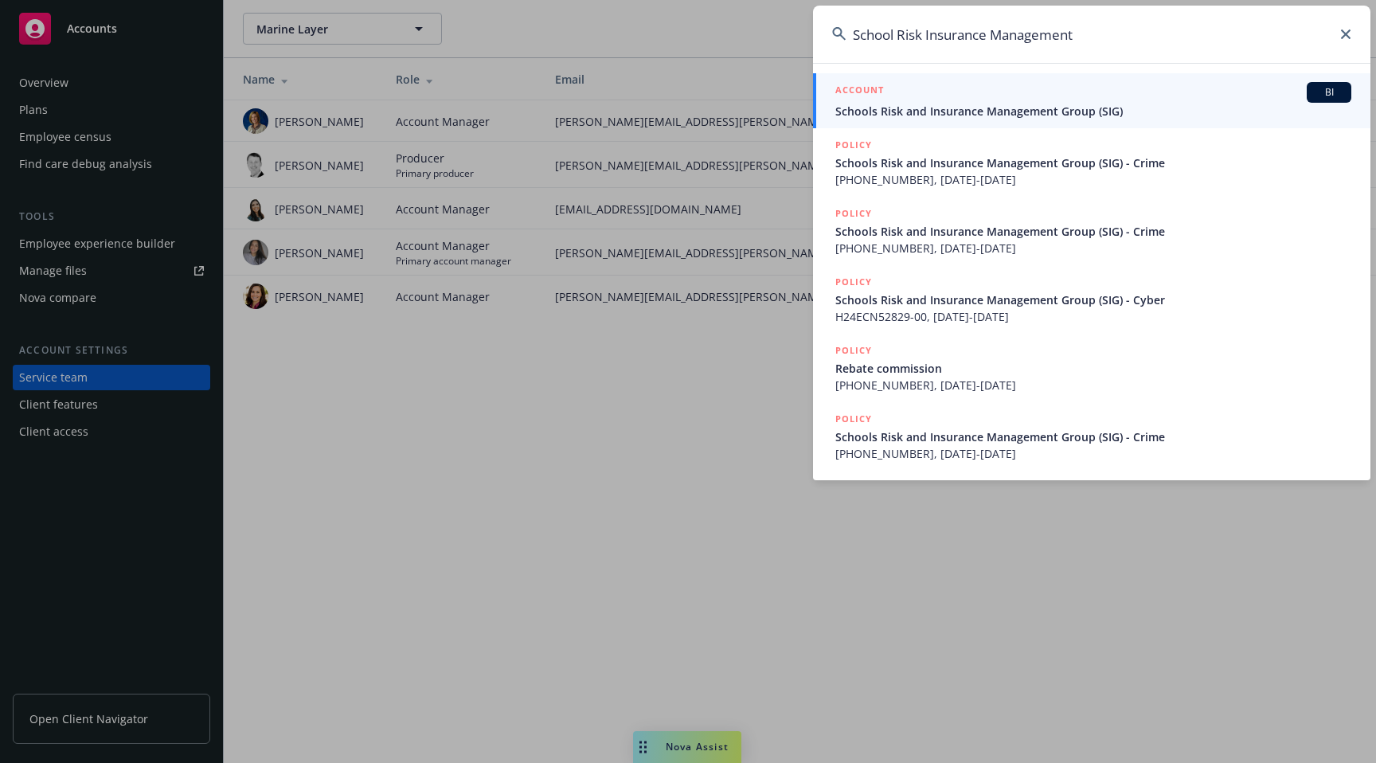
type input "School Risk Insurance Management"
click at [1157, 103] on span "Schools Risk and Insurance Management Group (SIG)" at bounding box center [1093, 111] width 516 height 17
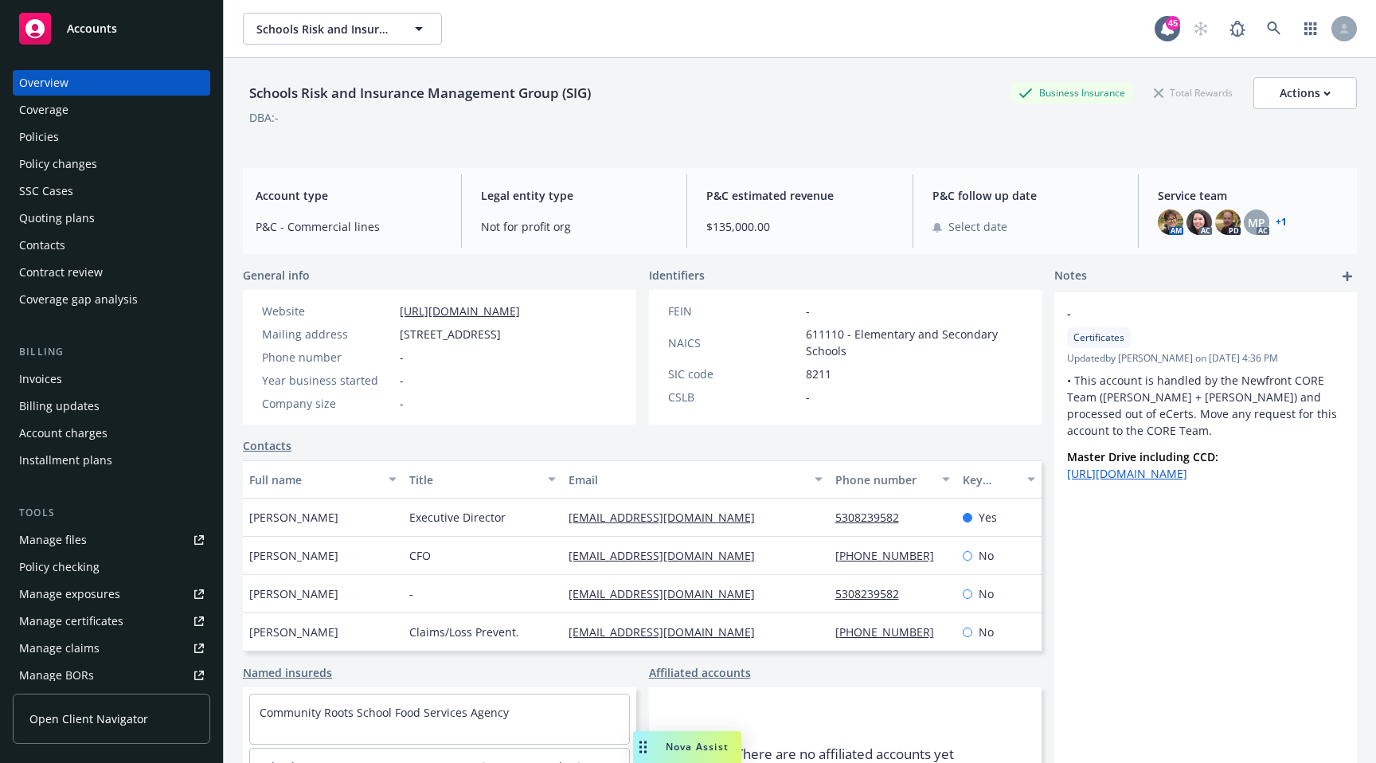
click at [1277, 224] on link "+ 1" at bounding box center [1280, 222] width 11 height 10
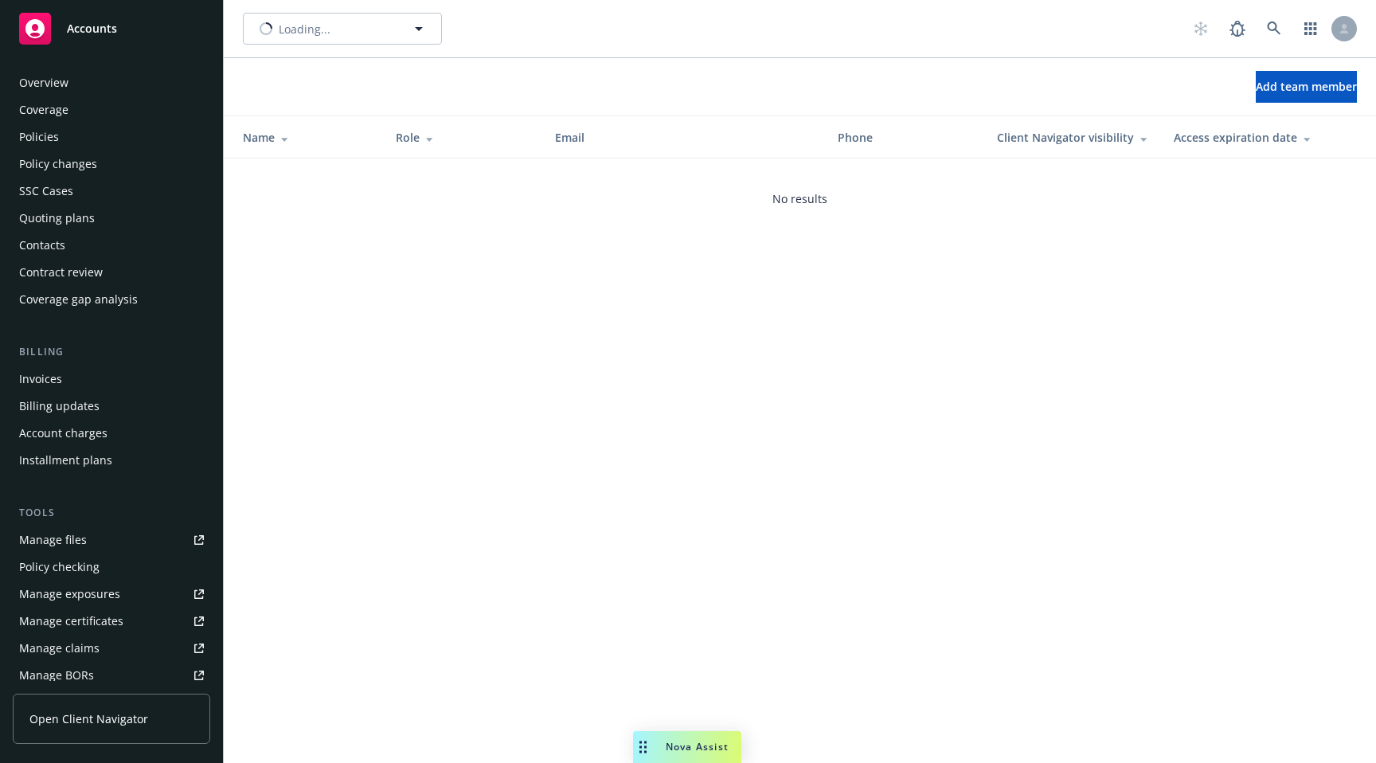
scroll to position [329, 0]
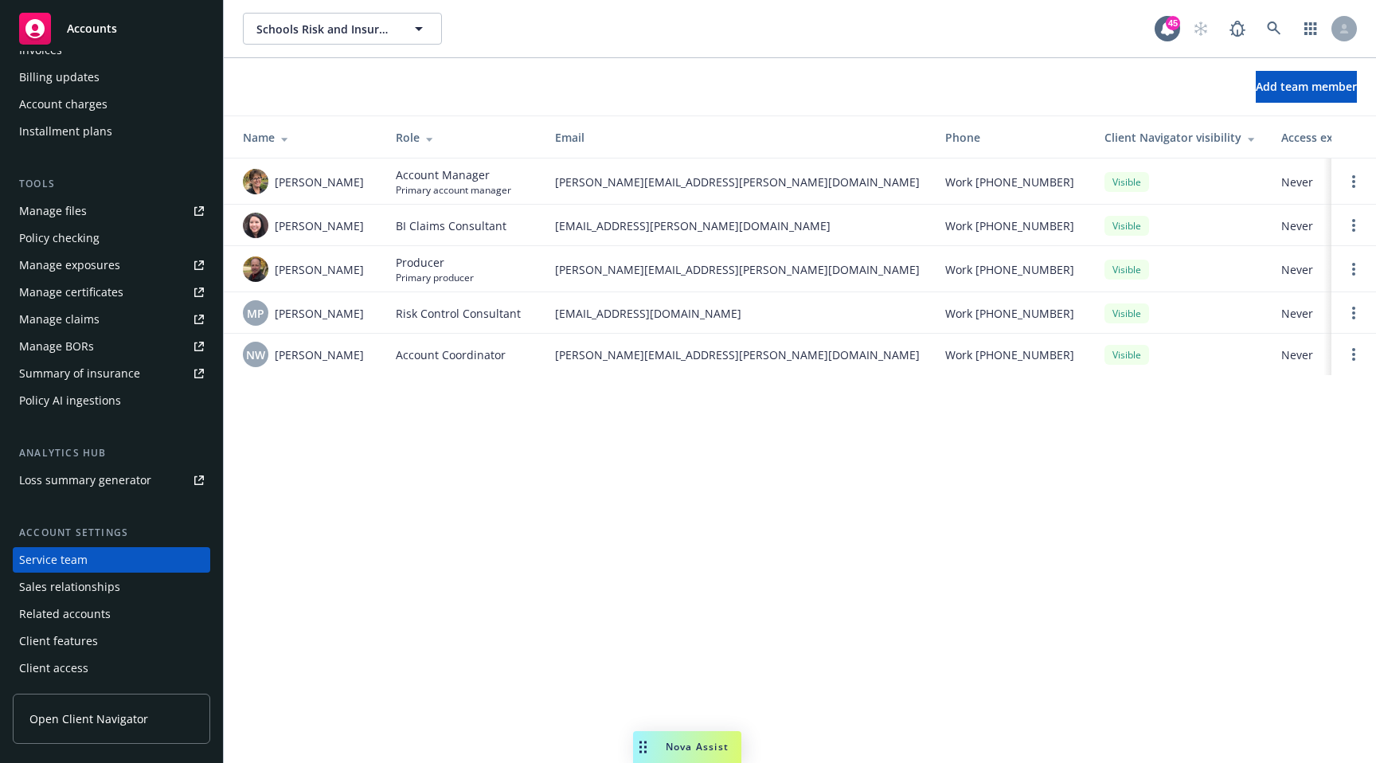
click at [323, 272] on span "[PERSON_NAME]" at bounding box center [319, 269] width 89 height 17
click at [323, 272] on span "Mark Stokes" at bounding box center [319, 269] width 89 height 17
copy span "Mark Stokes"
click at [1273, 28] on icon at bounding box center [1274, 28] width 14 height 14
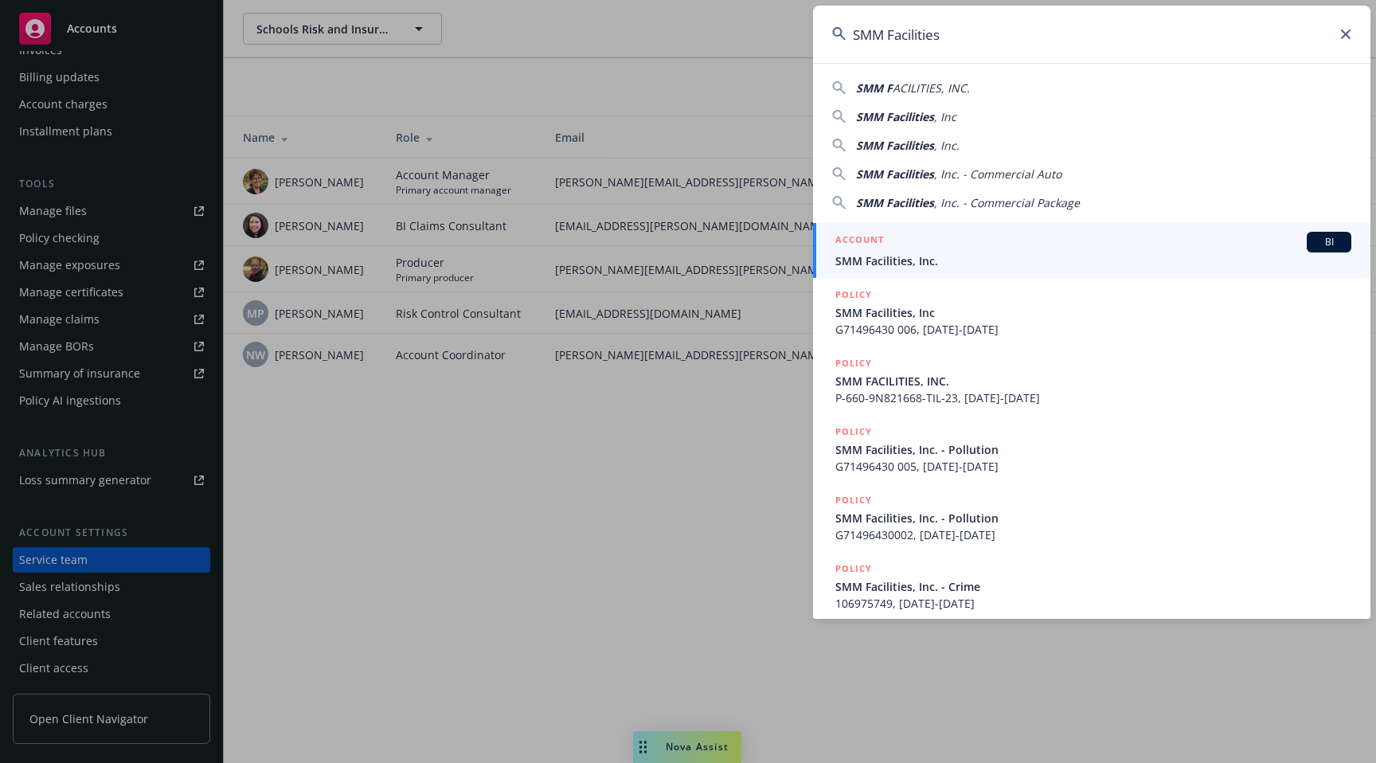
type input "SMM Facilities"
click at [994, 254] on span "SMM Facilities, Inc." at bounding box center [1093, 260] width 516 height 17
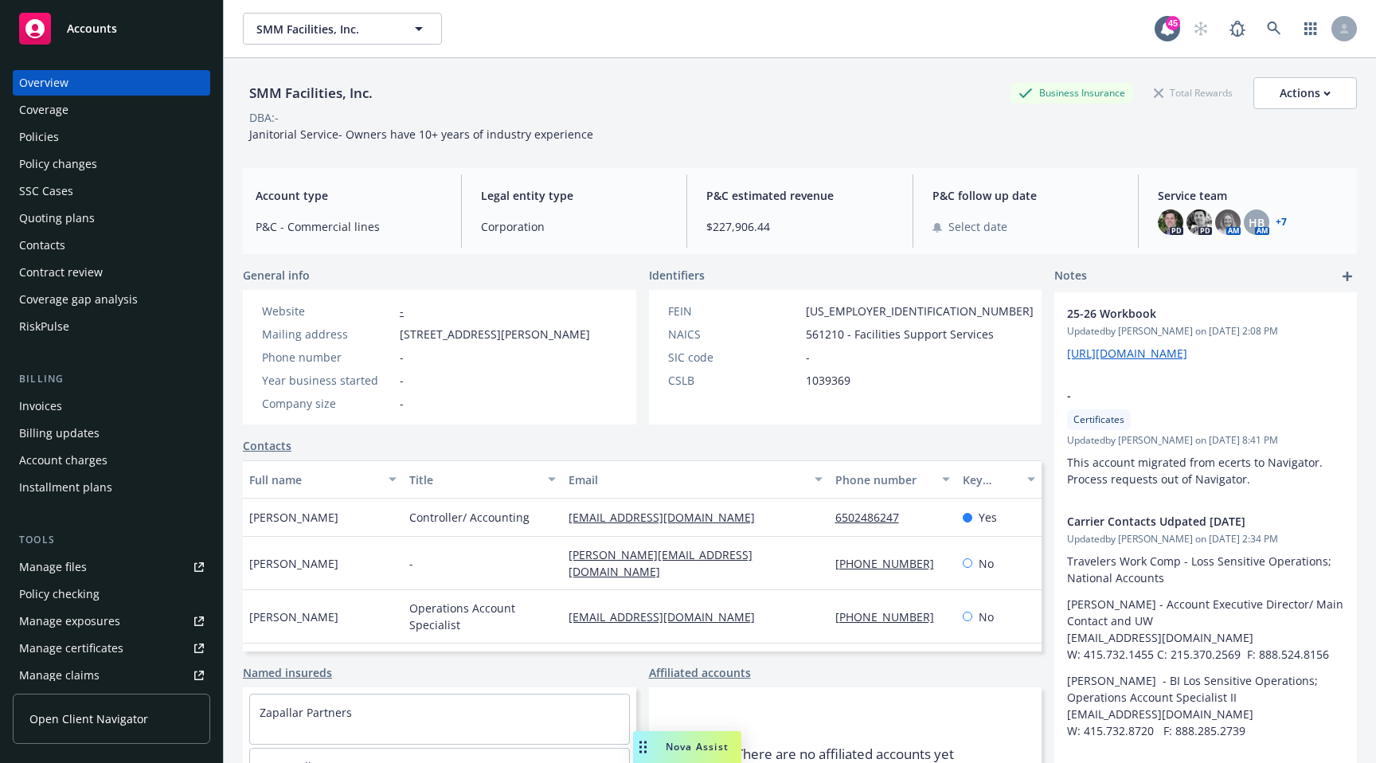
click at [1279, 217] on link "+ 7" at bounding box center [1280, 222] width 11 height 10
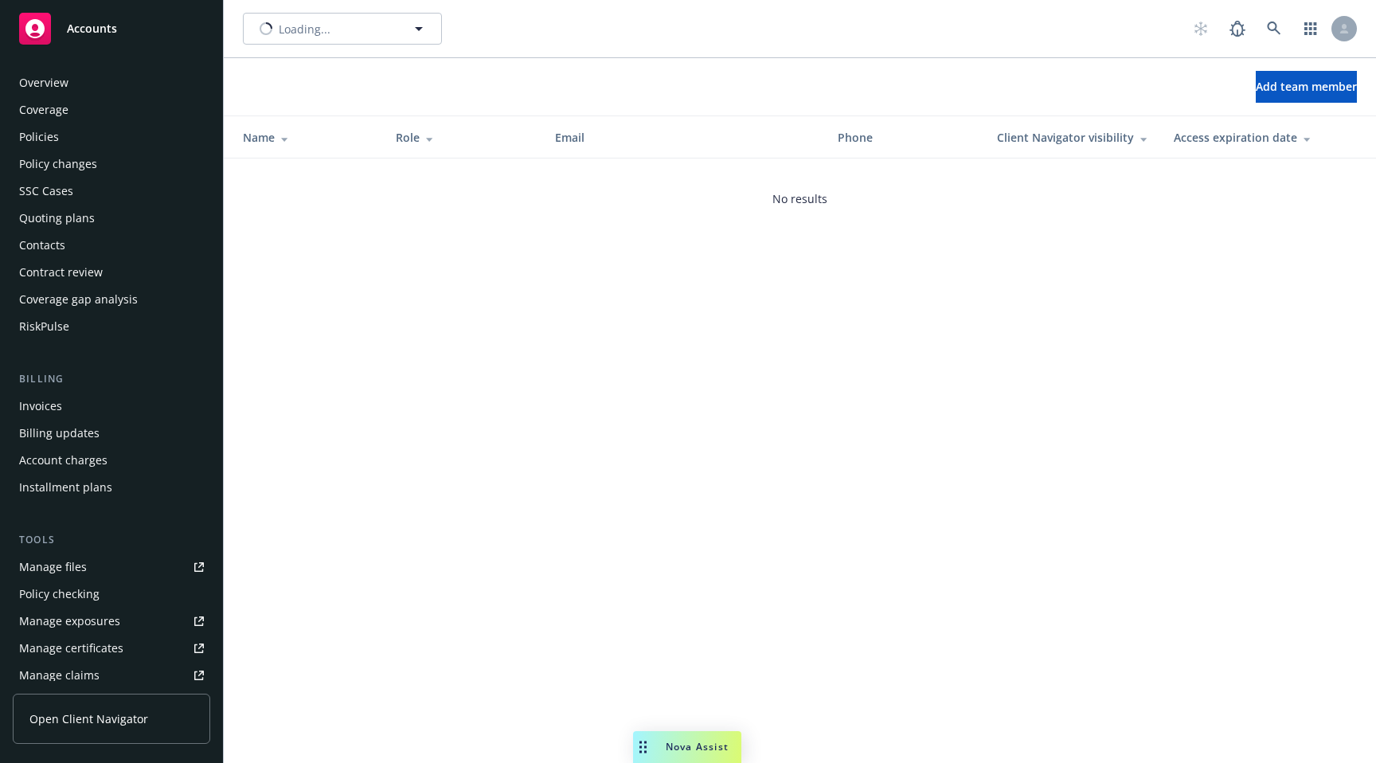
scroll to position [356, 0]
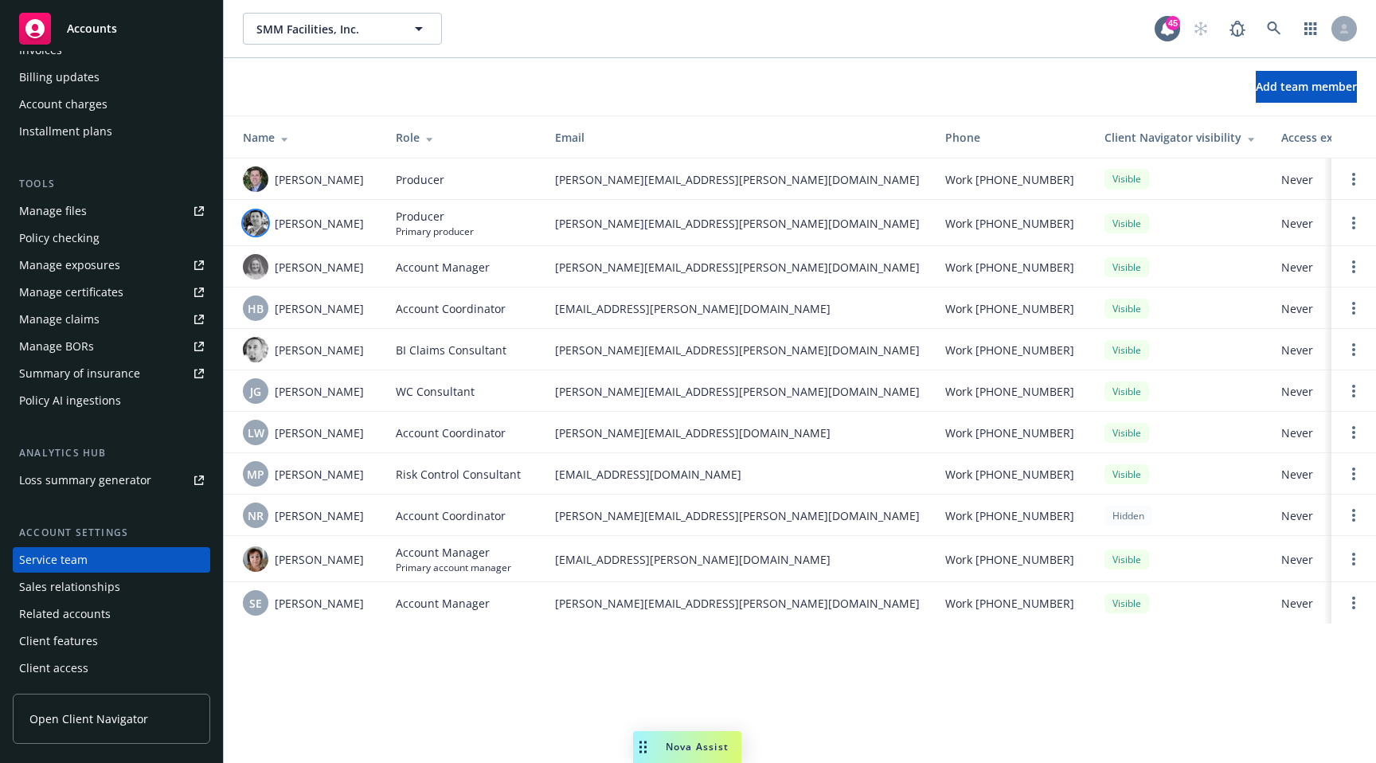
click at [262, 226] on img at bounding box center [255, 222] width 25 height 25
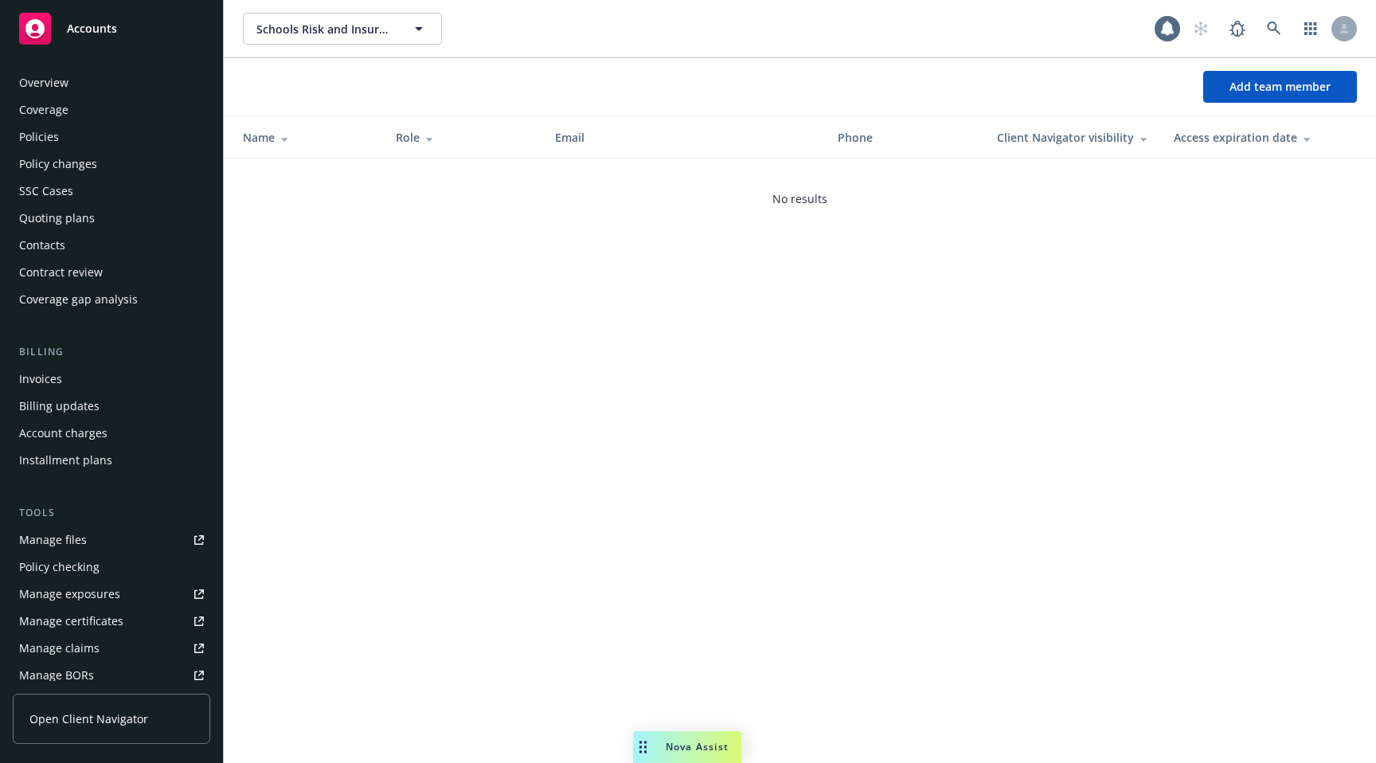
scroll to position [329, 0]
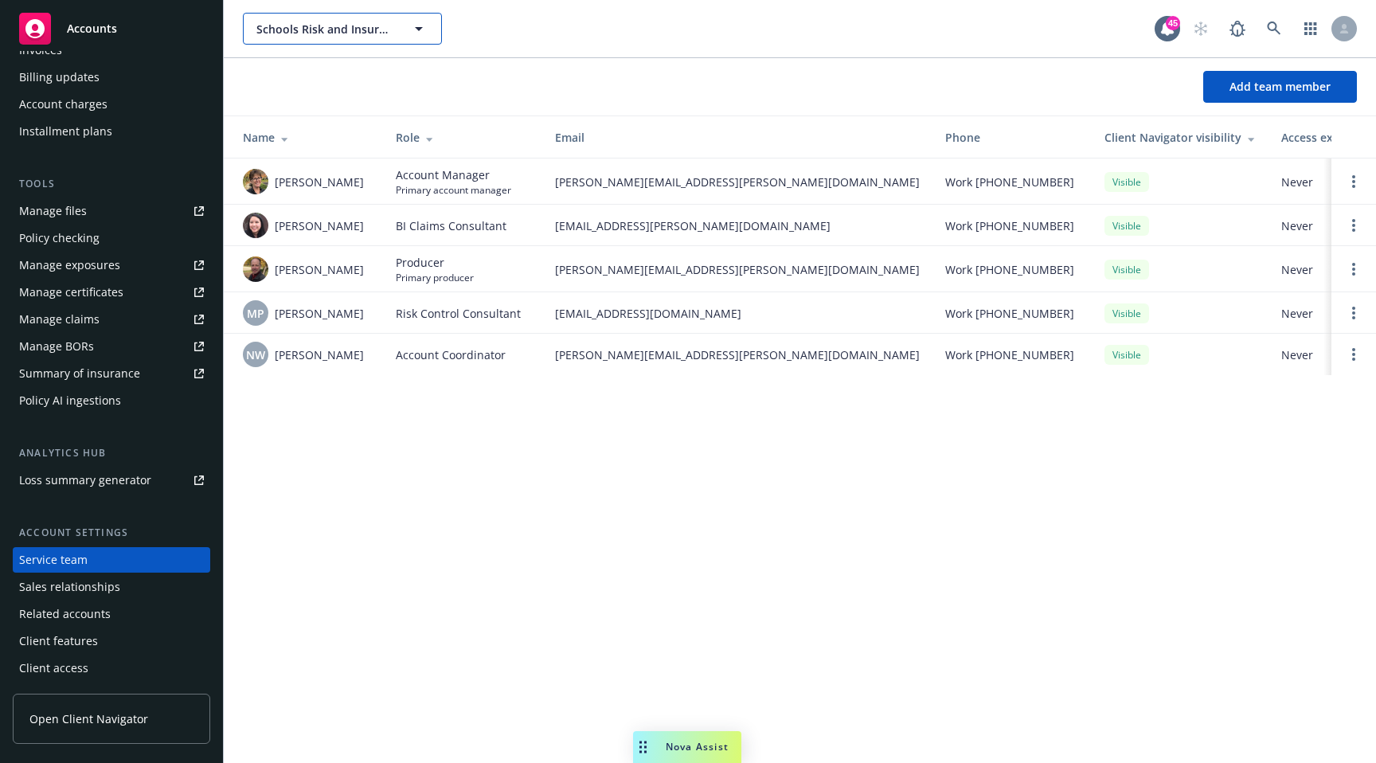
click at [389, 37] on button "Schools Risk and Insurance Management Group (SIG)" at bounding box center [342, 29] width 199 height 32
click at [1286, 14] on span at bounding box center [1274, 29] width 32 height 32
click at [1269, 35] on icon at bounding box center [1274, 28] width 14 height 14
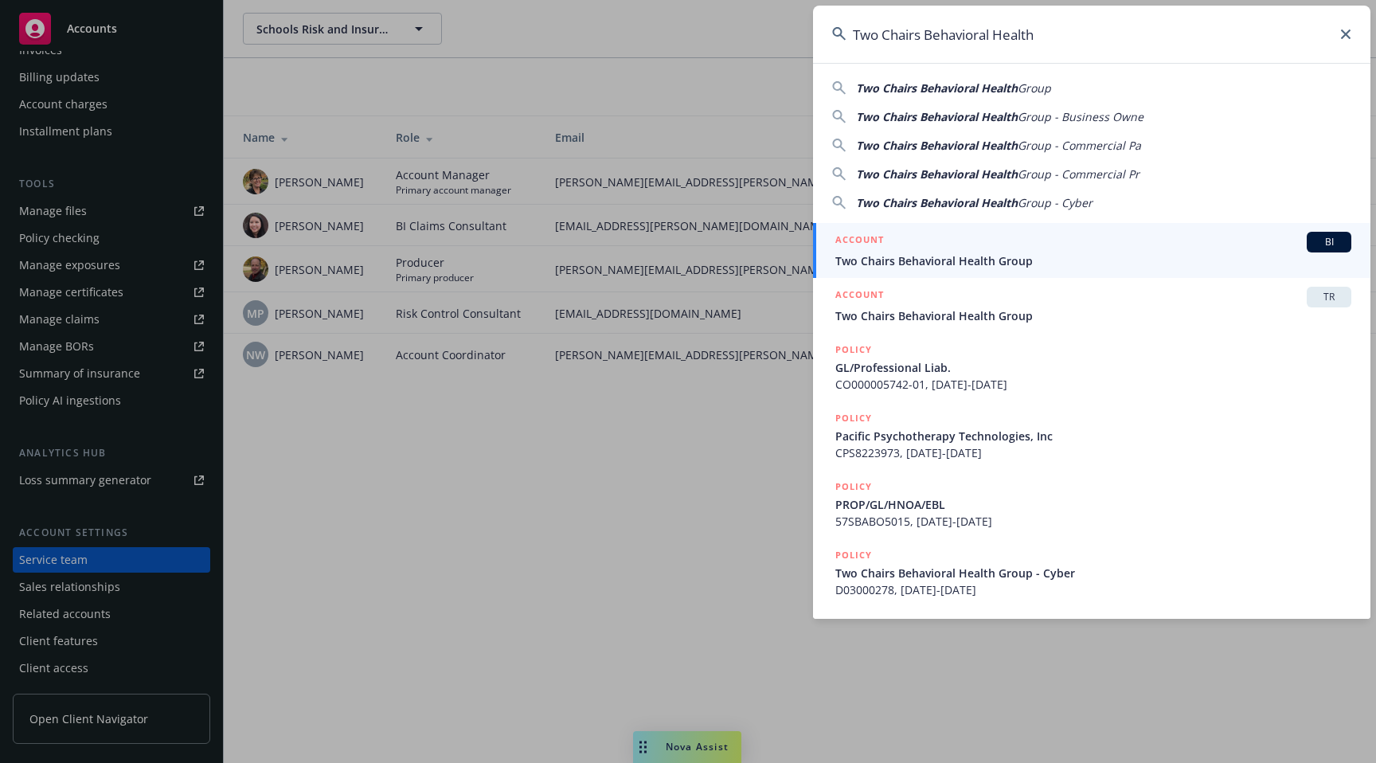
type input "Two Chairs Behavioral Health"
click at [1066, 256] on span "Two Chairs Behavioral Health Group" at bounding box center [1093, 260] width 516 height 17
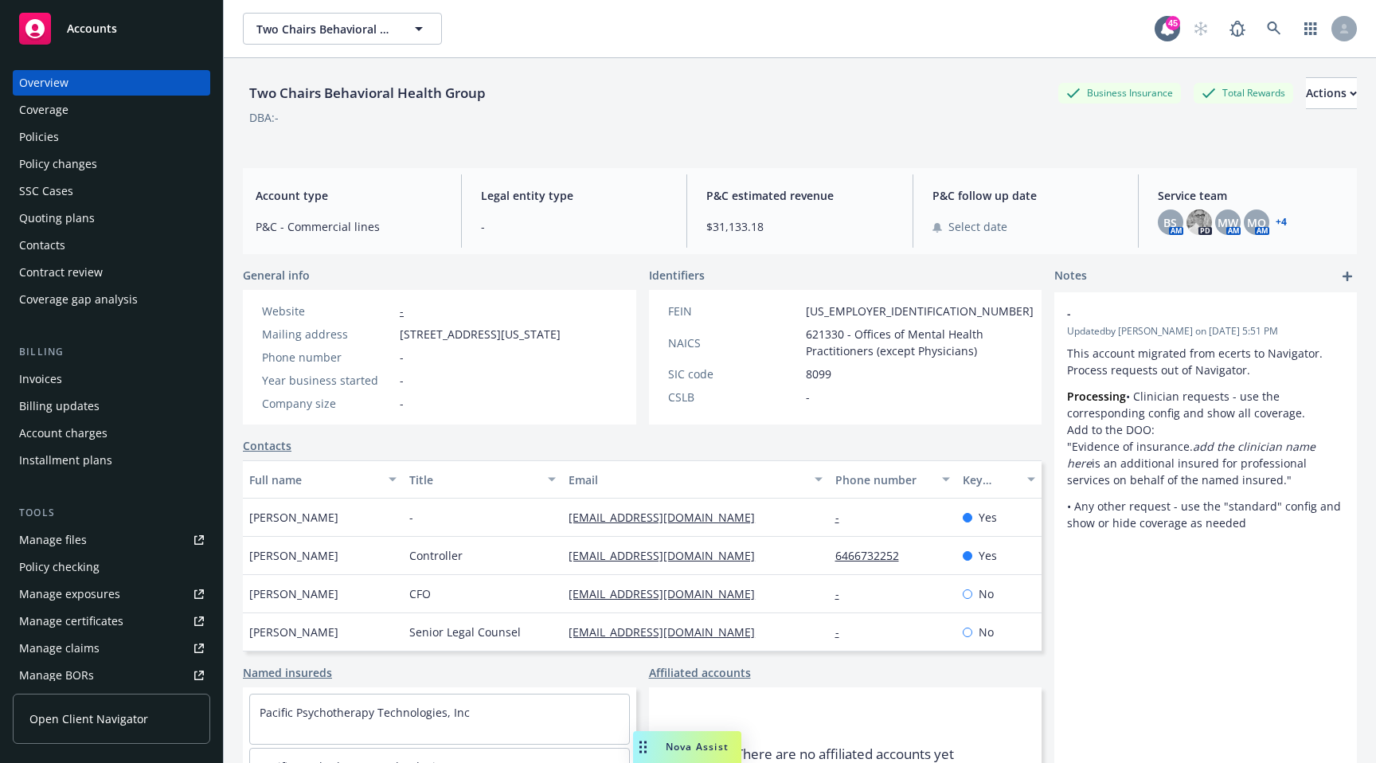
click at [1281, 217] on link "+ 4" at bounding box center [1280, 222] width 11 height 10
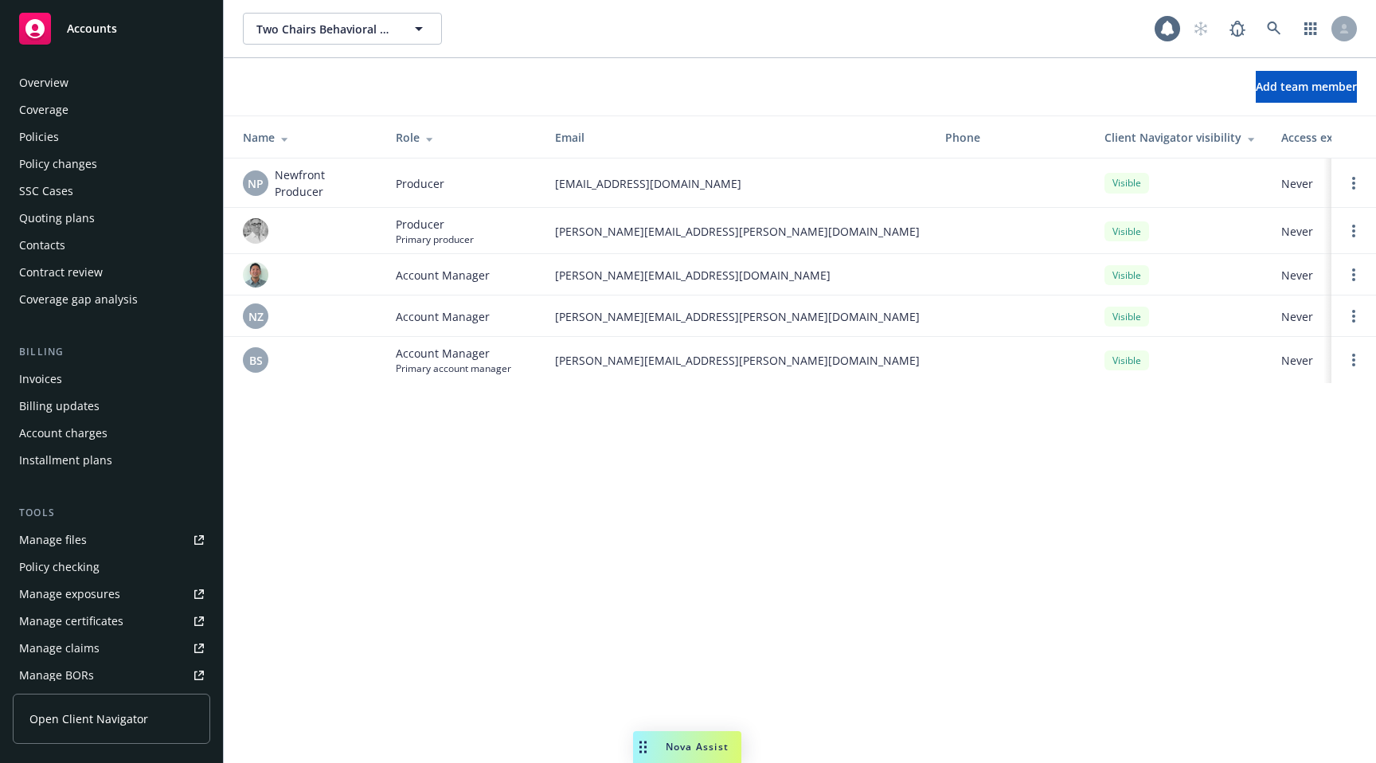
scroll to position [329, 0]
